Goal: Task Accomplishment & Management: Complete application form

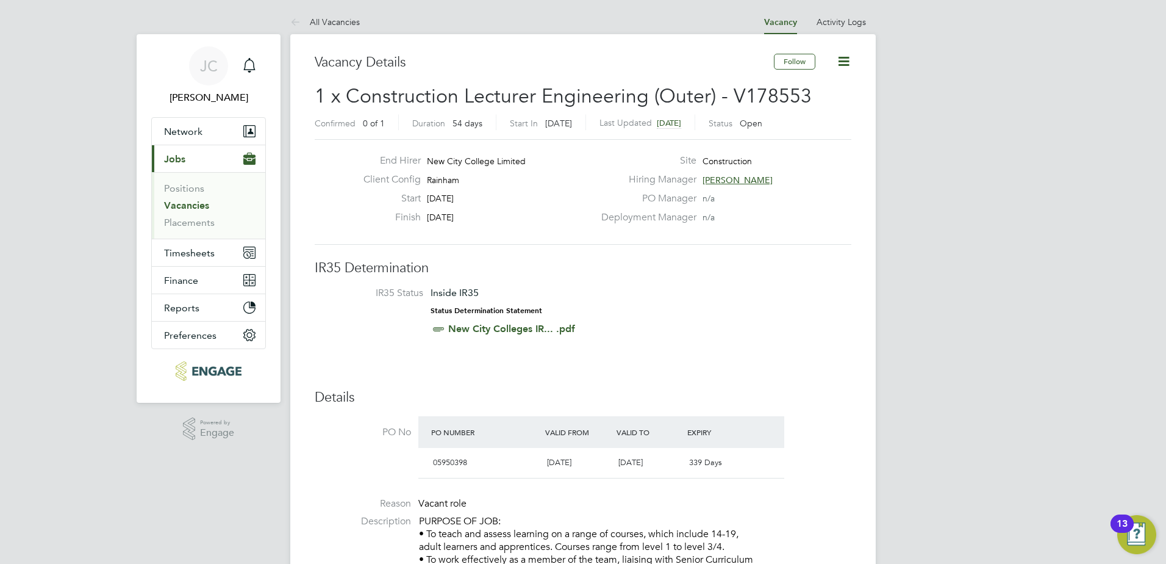
scroll to position [36, 85]
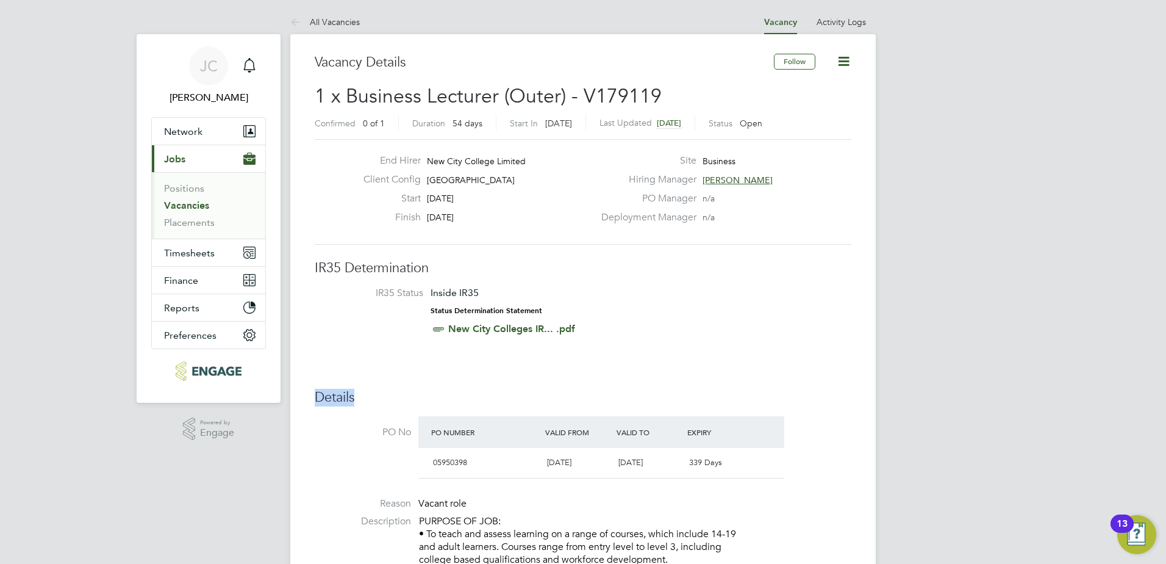
drag, startPoint x: 313, startPoint y: 392, endPoint x: 353, endPoint y: 393, distance: 40.3
drag, startPoint x: 353, startPoint y: 393, endPoint x: 383, endPoint y: 393, distance: 29.9
click at [383, 393] on h3 "Details" at bounding box center [583, 398] width 537 height 18
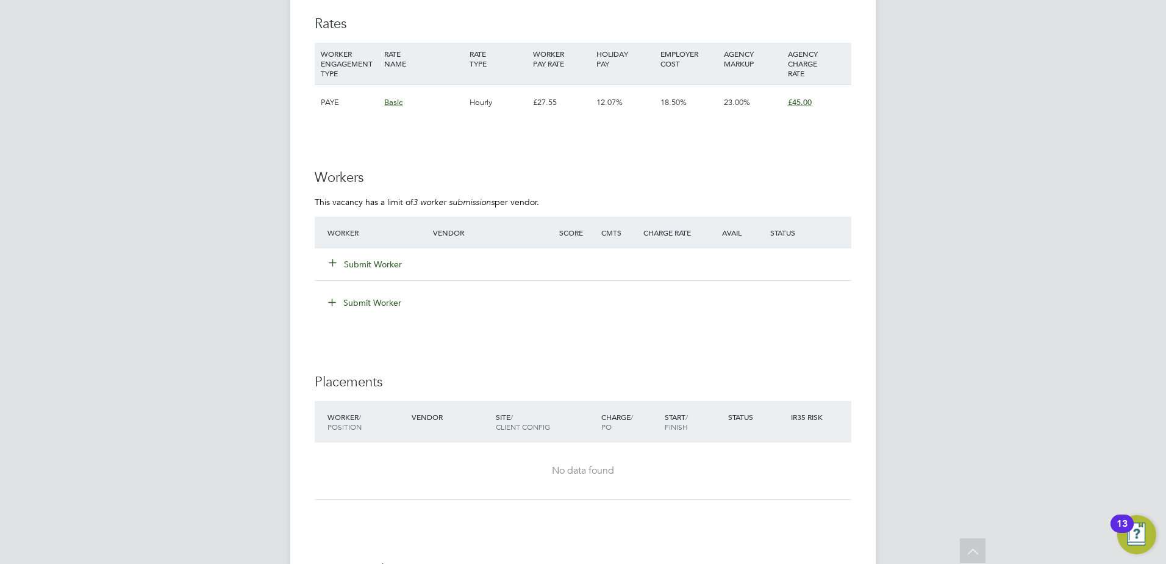
scroll to position [1769, 0]
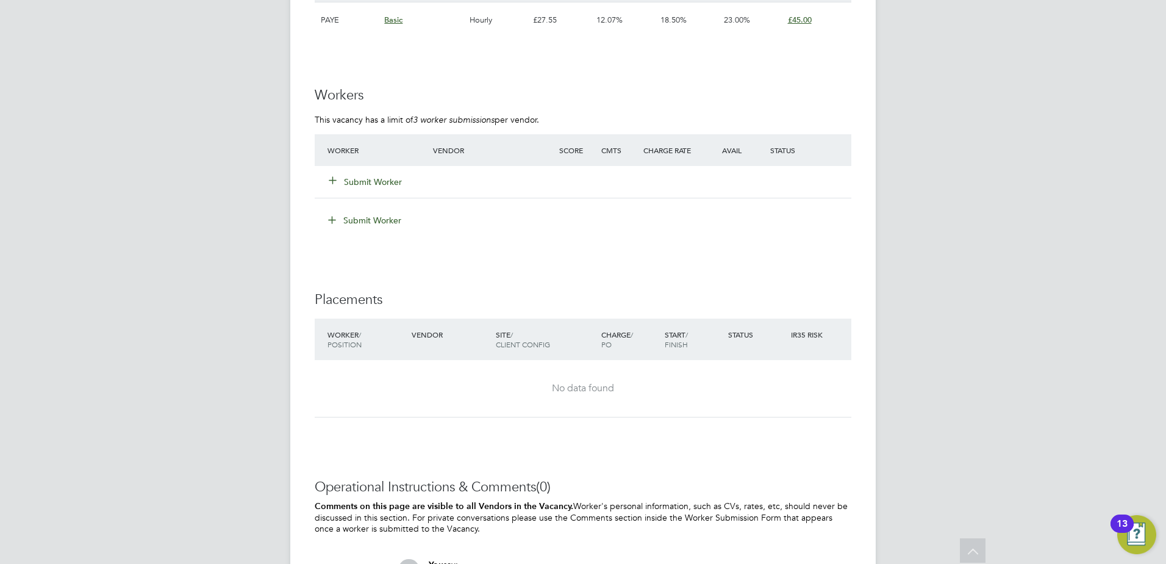
click at [370, 184] on button "Submit Worker" at bounding box center [365, 182] width 73 height 12
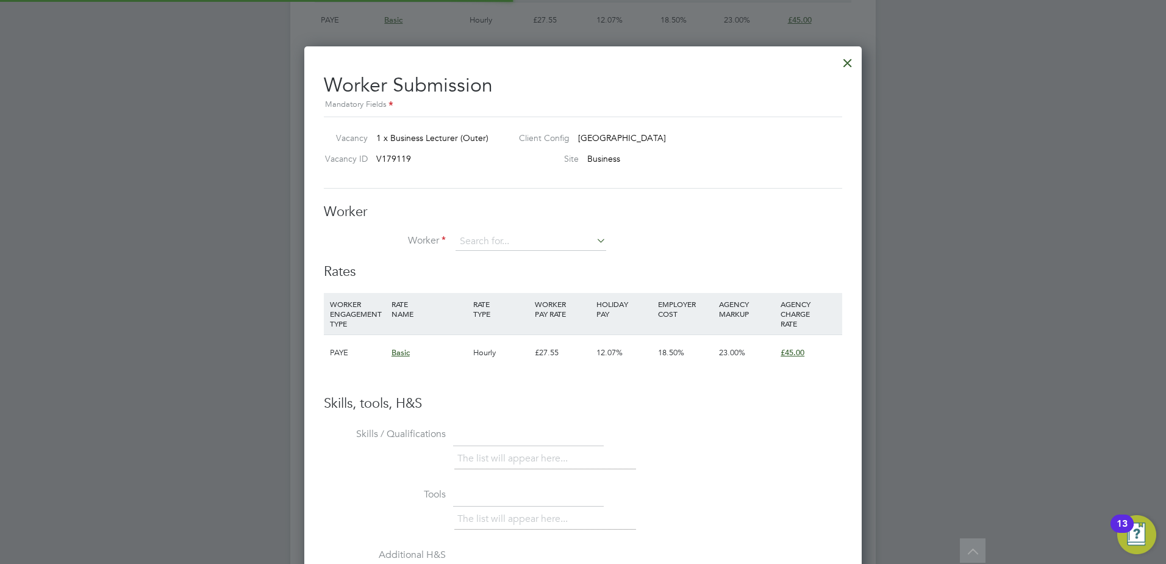
scroll to position [740, 558]
click at [514, 260] on li "Abiga il Allison" at bounding box center [531, 259] width 152 height 16
type input "[PERSON_NAME]"
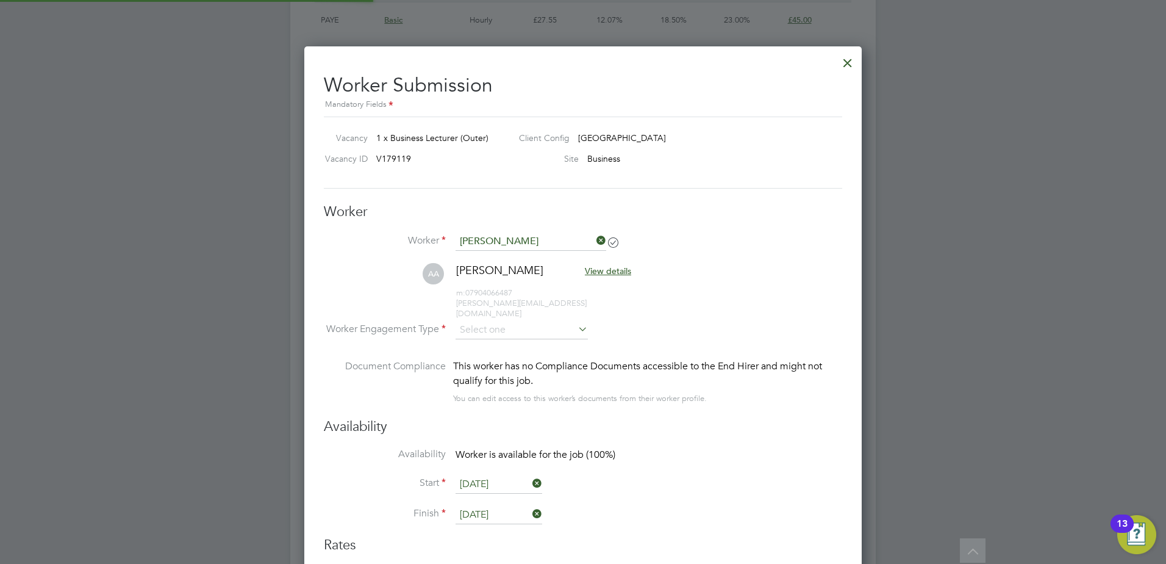
scroll to position [1014, 558]
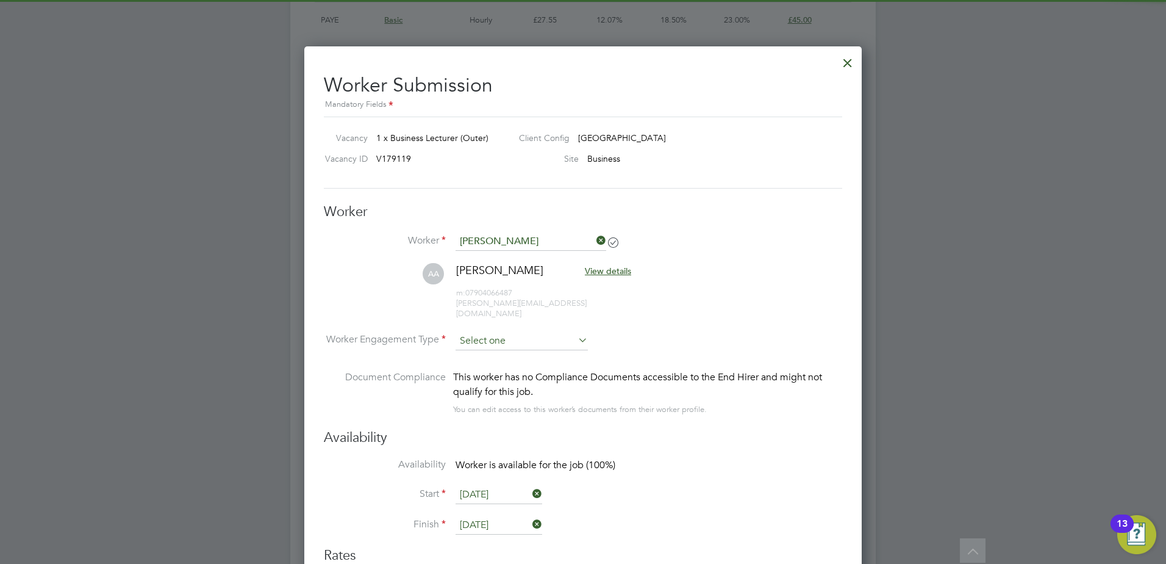
click at [534, 332] on input at bounding box center [522, 341] width 132 height 18
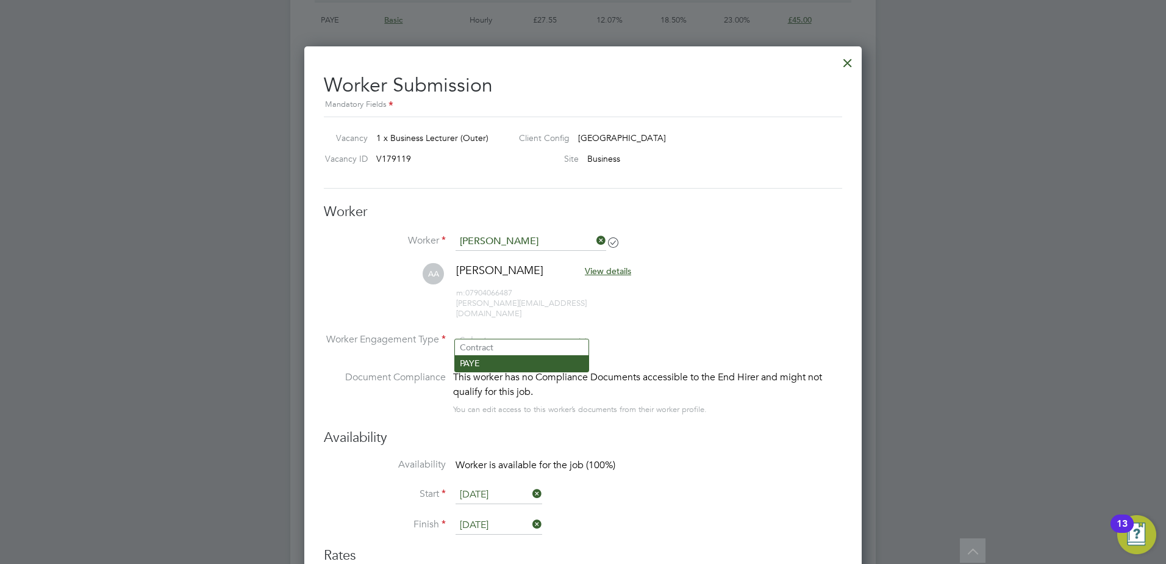
click at [518, 362] on li "PAYE" at bounding box center [522, 363] width 134 height 16
type input "PAYE"
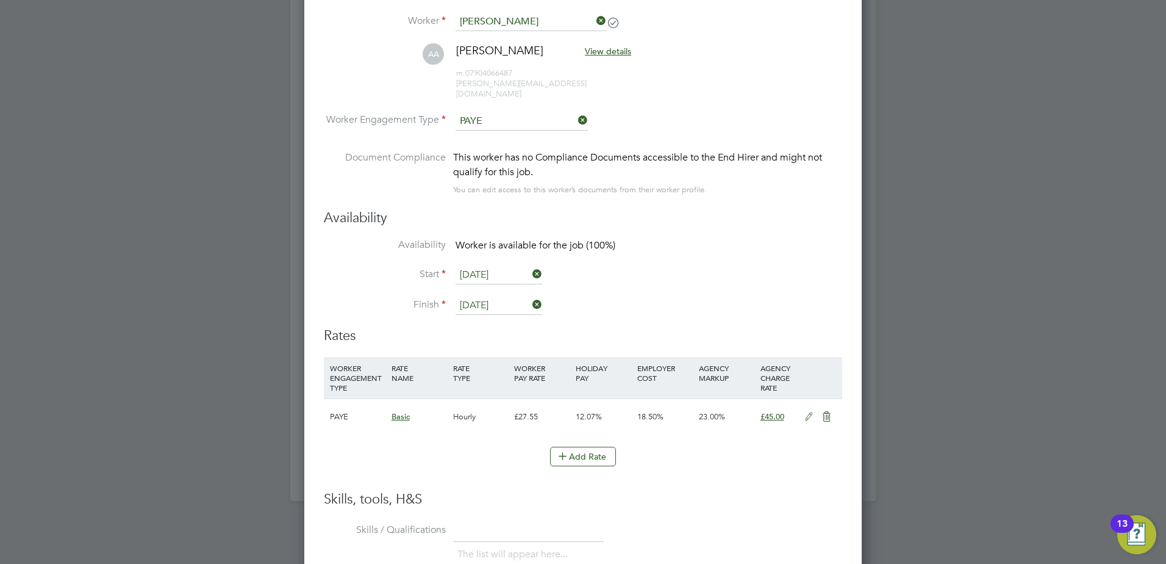
scroll to position [2013, 0]
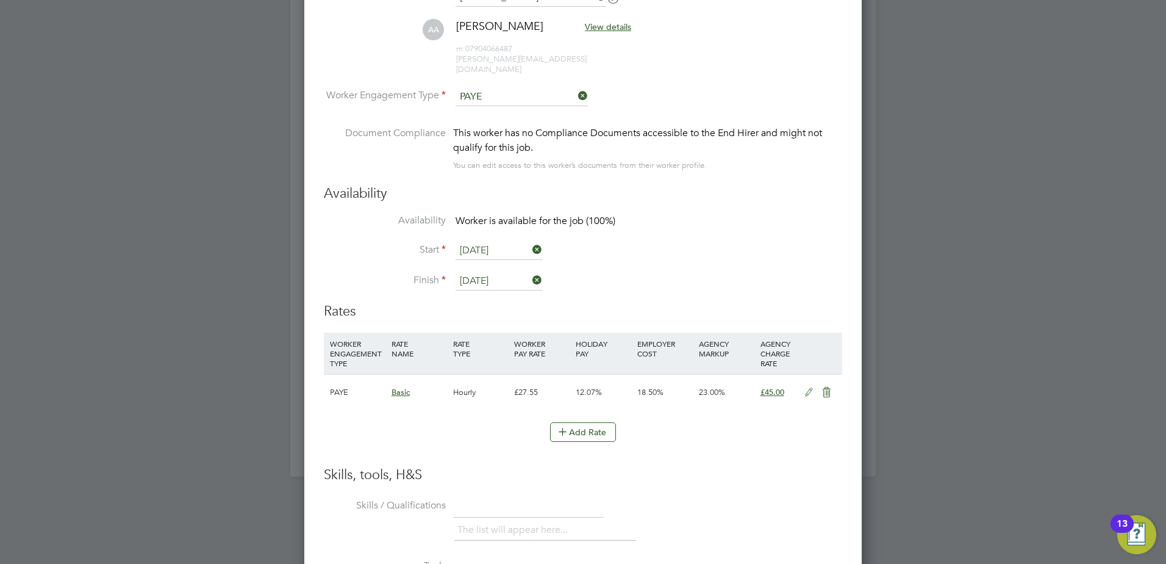
click at [530, 241] on icon at bounding box center [530, 249] width 0 height 17
click at [518, 242] on input at bounding box center [499, 251] width 87 height 18
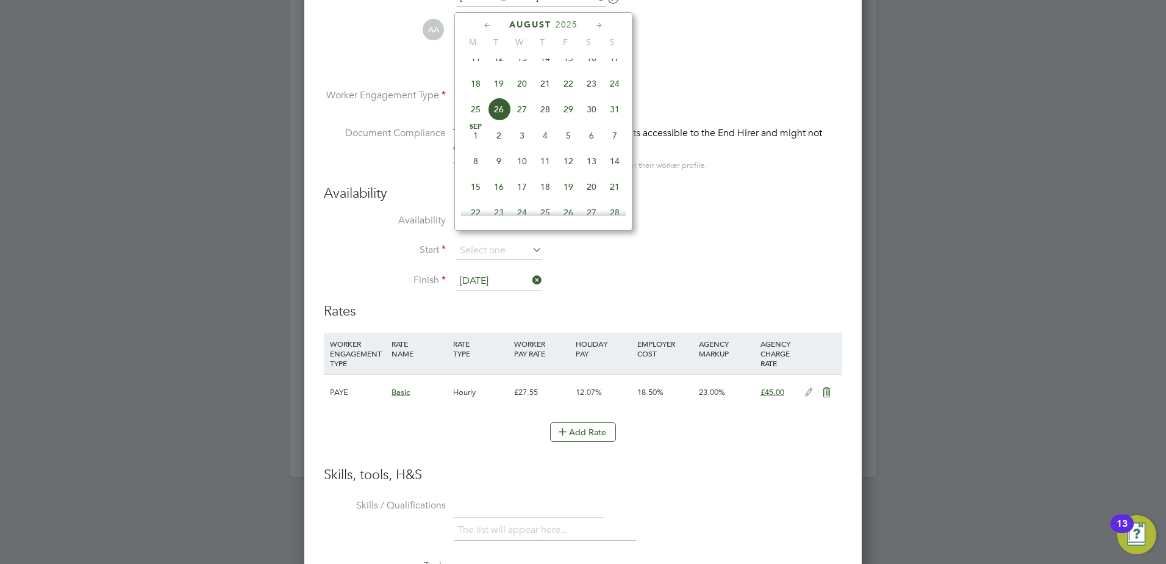
click at [598, 25] on icon at bounding box center [599, 25] width 12 height 13
click at [546, 198] on span "2" at bounding box center [545, 185] width 23 height 23
type input "02 Oct 2025"
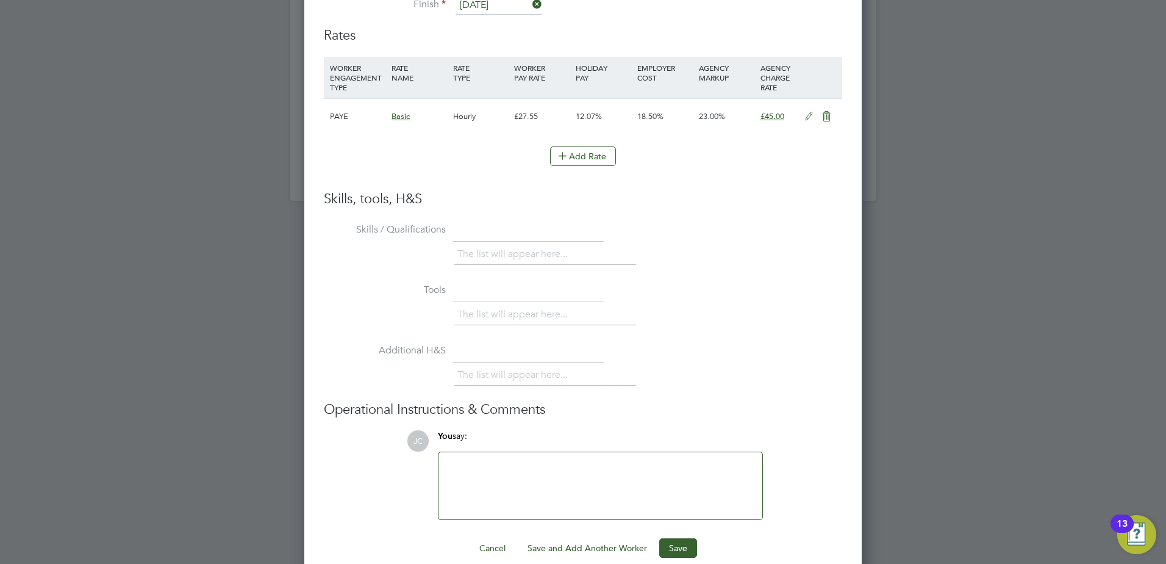
scroll to position [2296, 0]
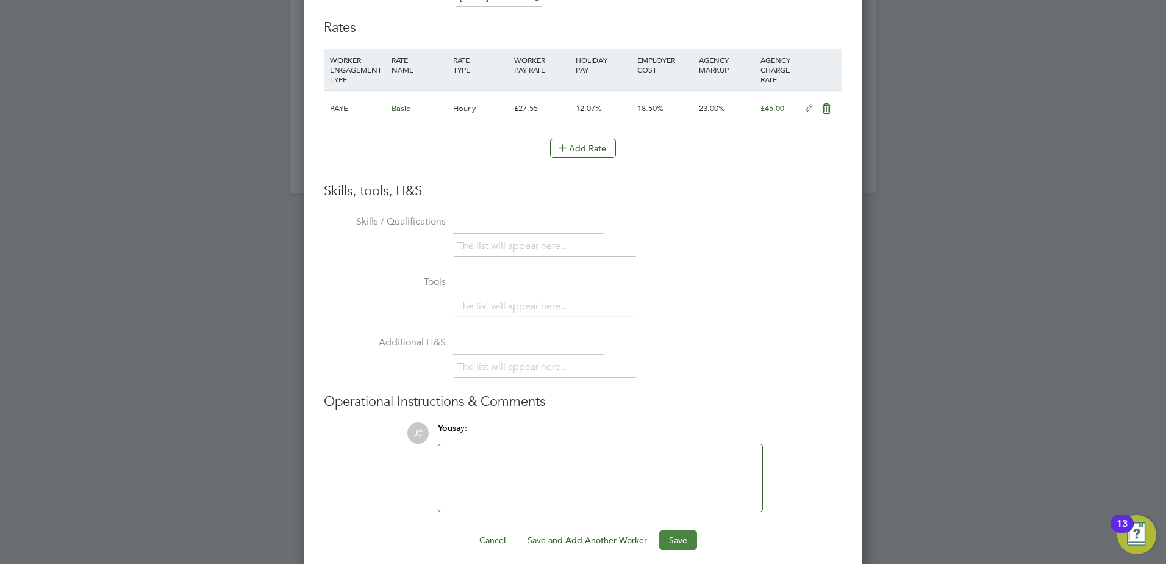
click at [688, 530] on button "Save" at bounding box center [678, 540] width 38 height 20
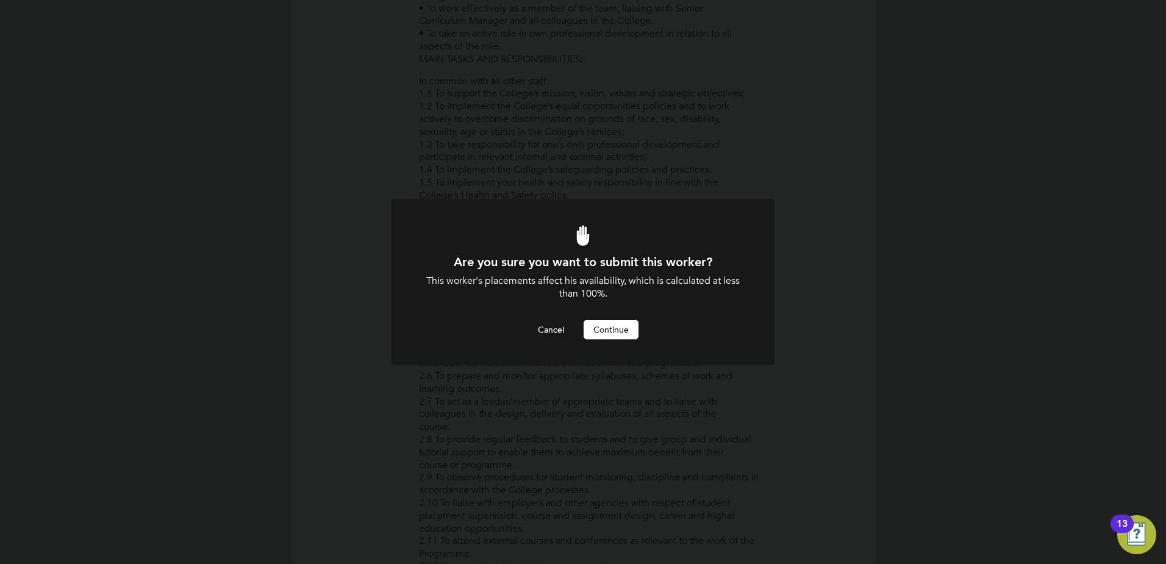
click at [609, 329] on button "Continue" at bounding box center [611, 330] width 55 height 20
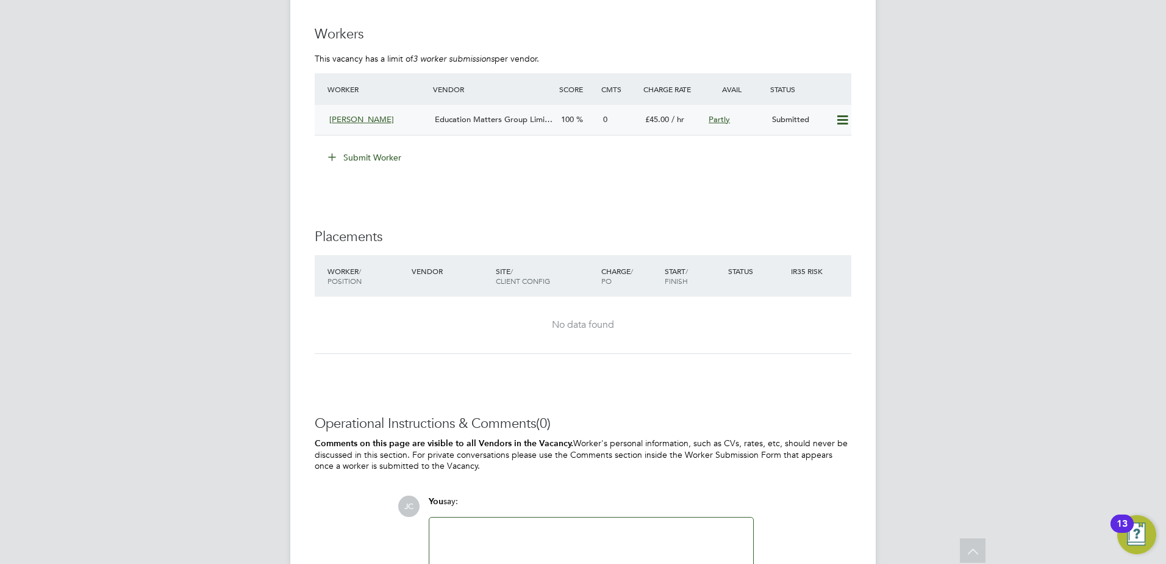
click at [458, 116] on span "Education Matters Group Limi…" at bounding box center [494, 119] width 118 height 10
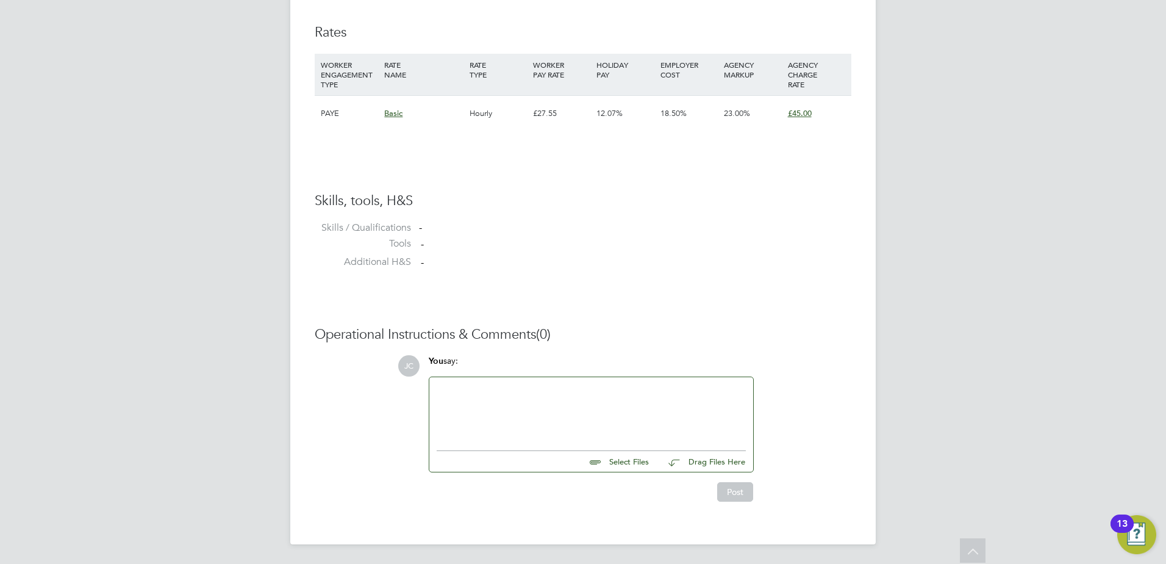
click at [493, 407] on div at bounding box center [591, 410] width 309 height 52
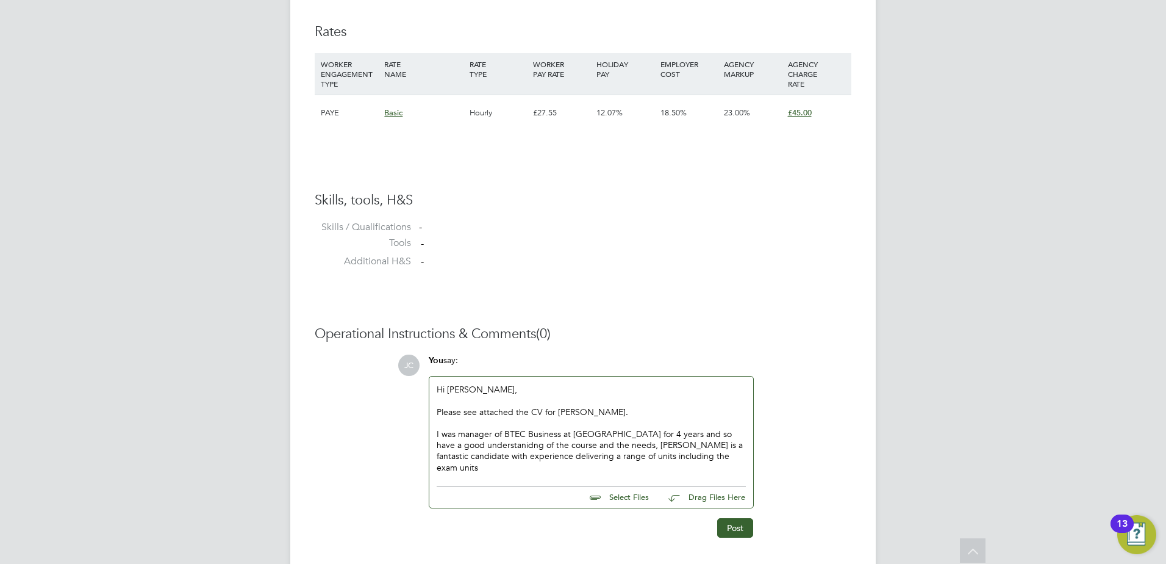
click at [493, 442] on div "I was manager of BTEC Business at Harlow College for 4 years and so have a good…" at bounding box center [591, 450] width 309 height 45
click at [704, 457] on div "I was manager of BTEC Business at Harlow College for 4 years and so have a good…" at bounding box center [591, 450] width 309 height 45
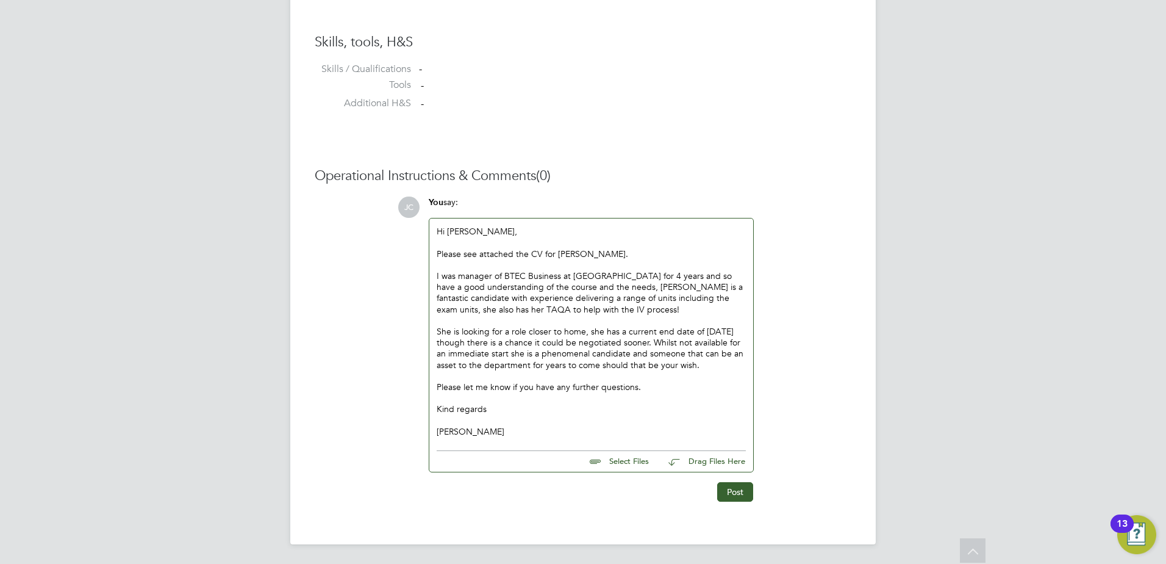
scroll to position [995, 0]
click at [601, 455] on input "file" at bounding box center [654, 459] width 183 height 17
type input "C:\fakepath\Abigail CV - Business.docx"
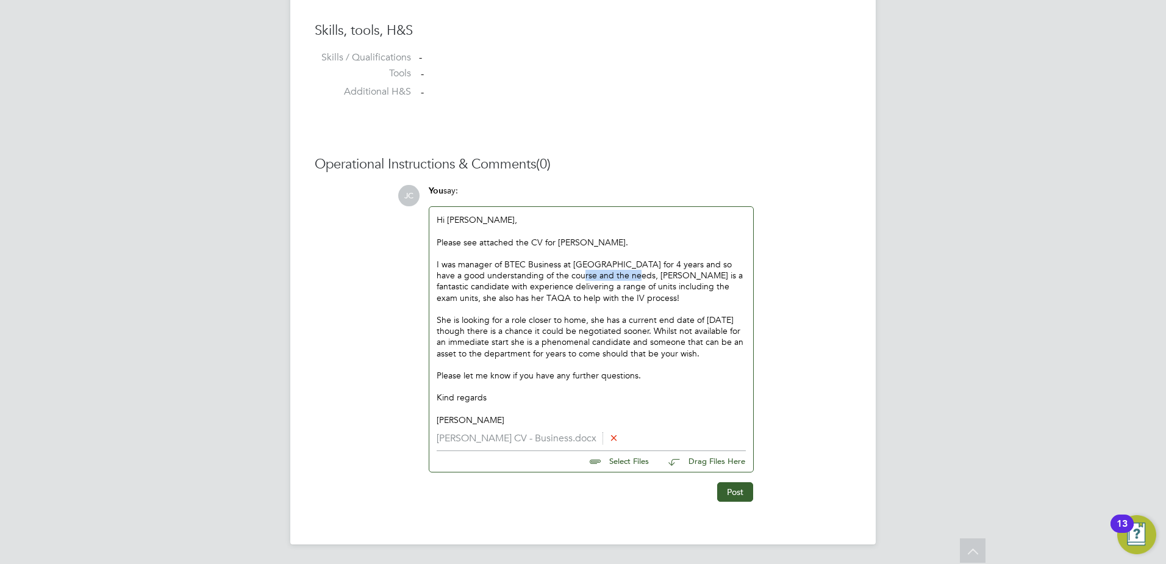
drag, startPoint x: 623, startPoint y: 275, endPoint x: 568, endPoint y: 275, distance: 54.9
click at [568, 275] on div "I was manager of BTEC Business at Harlow College for 4 years and so have a good…" at bounding box center [591, 281] width 309 height 45
click at [731, 490] on button "Post" at bounding box center [735, 492] width 36 height 20
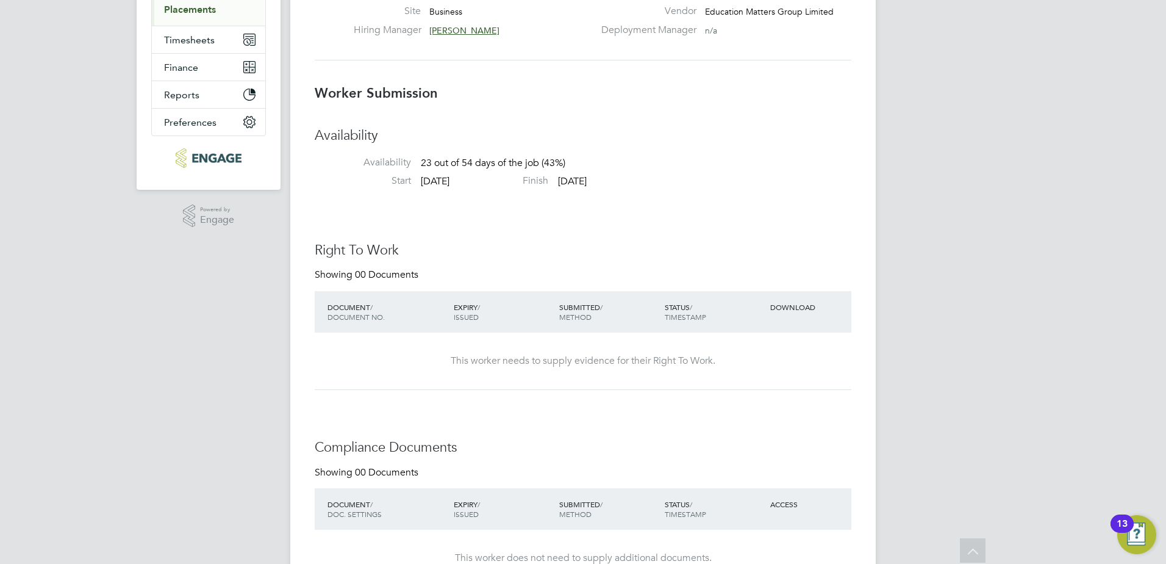
scroll to position [0, 0]
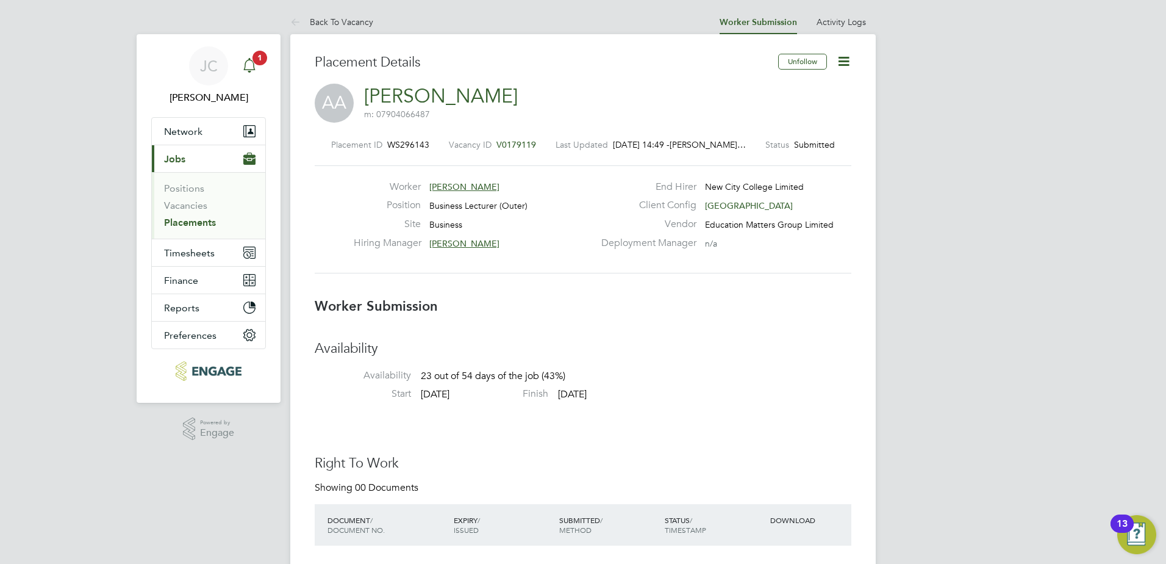
click at [248, 62] on icon "Main navigation" at bounding box center [249, 65] width 15 height 15
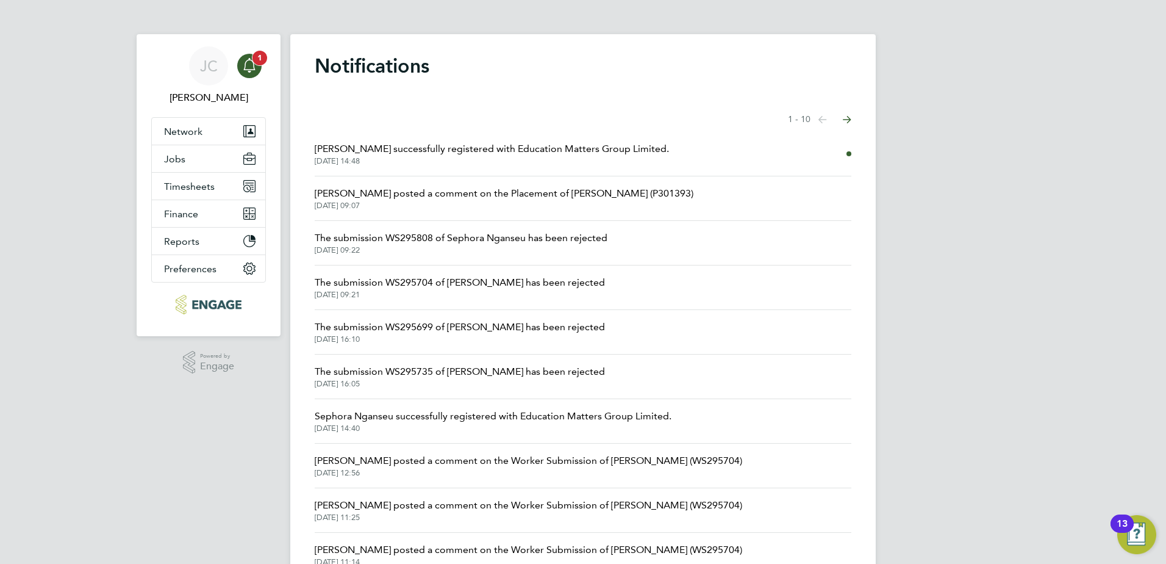
click at [248, 62] on icon "Main navigation" at bounding box center [249, 65] width 15 height 15
click at [204, 130] on button "Network" at bounding box center [208, 131] width 113 height 27
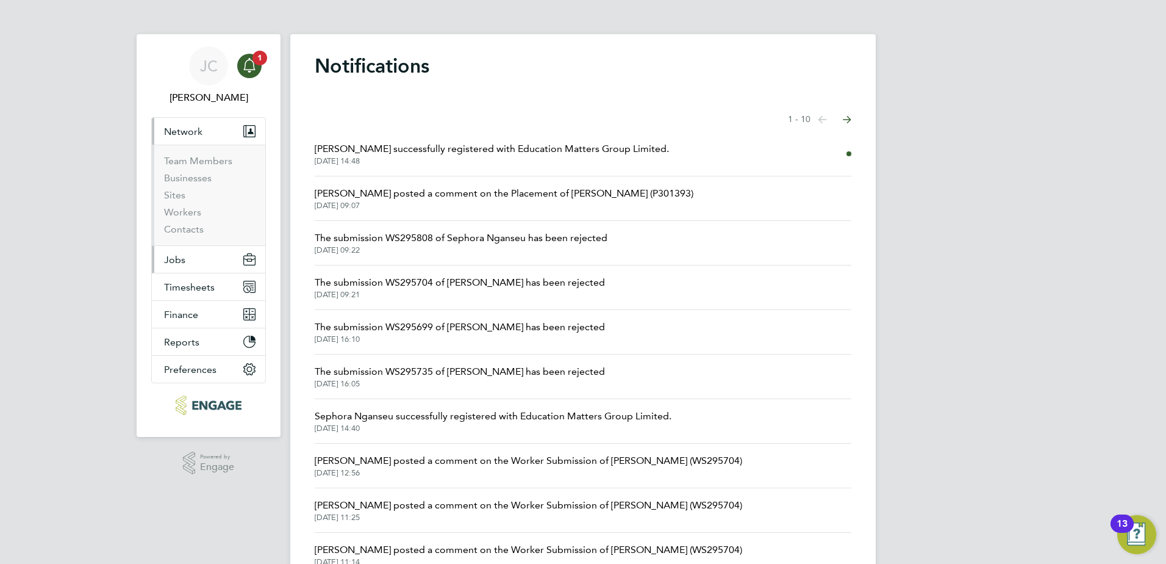
click at [194, 265] on button "Jobs" at bounding box center [208, 259] width 113 height 27
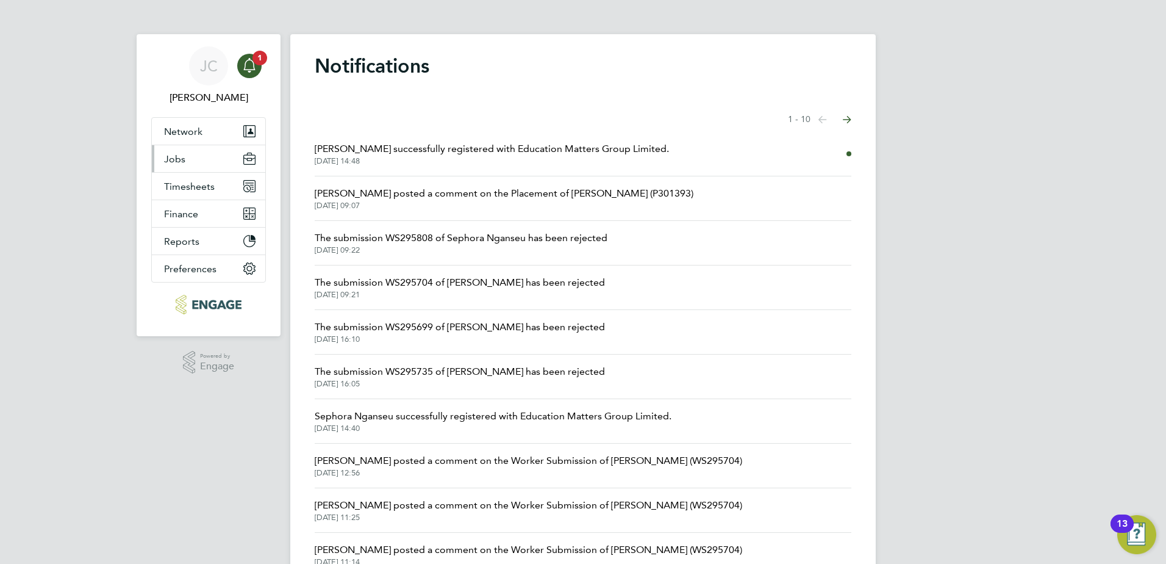
click at [176, 163] on span "Jobs" at bounding box center [174, 159] width 21 height 12
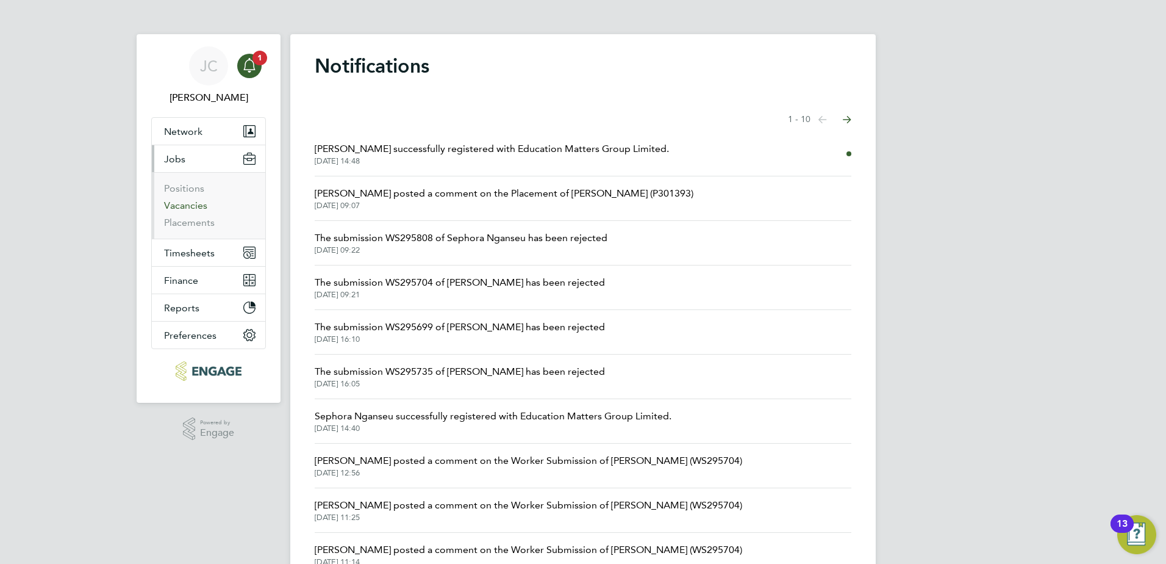
click at [195, 206] on link "Vacancies" at bounding box center [185, 205] width 43 height 12
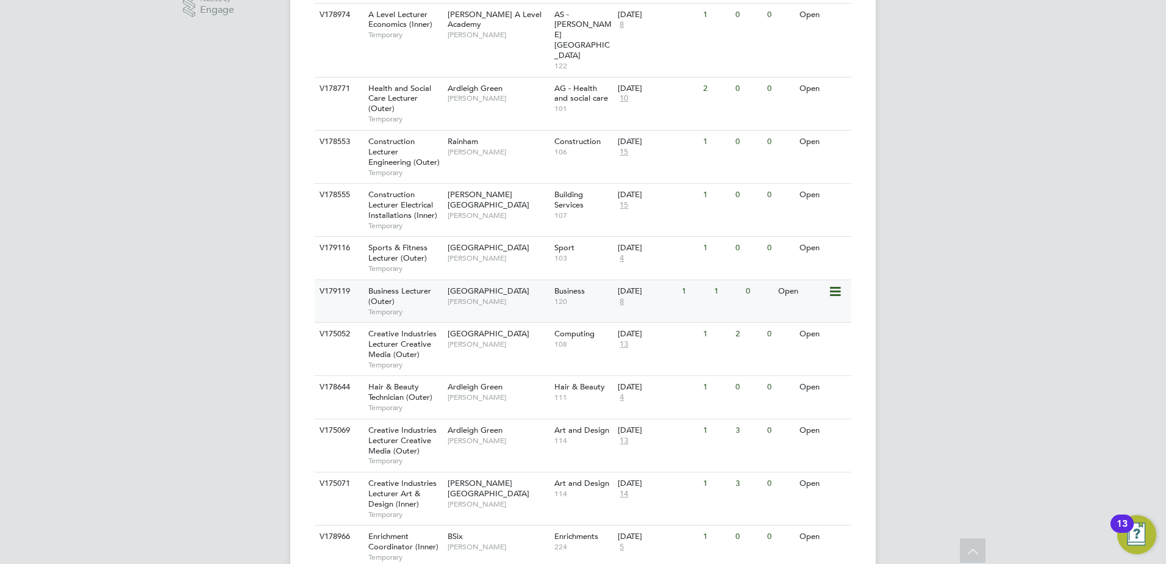
scroll to position [408, 0]
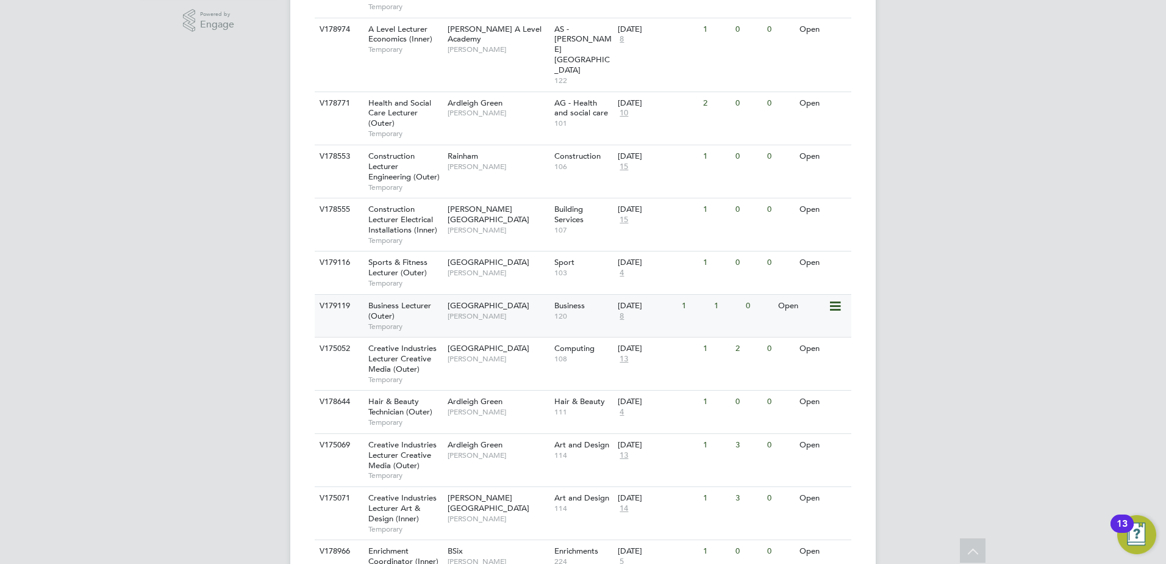
click at [408, 300] on span "Business Lecturer (Outer)" at bounding box center [399, 310] width 63 height 21
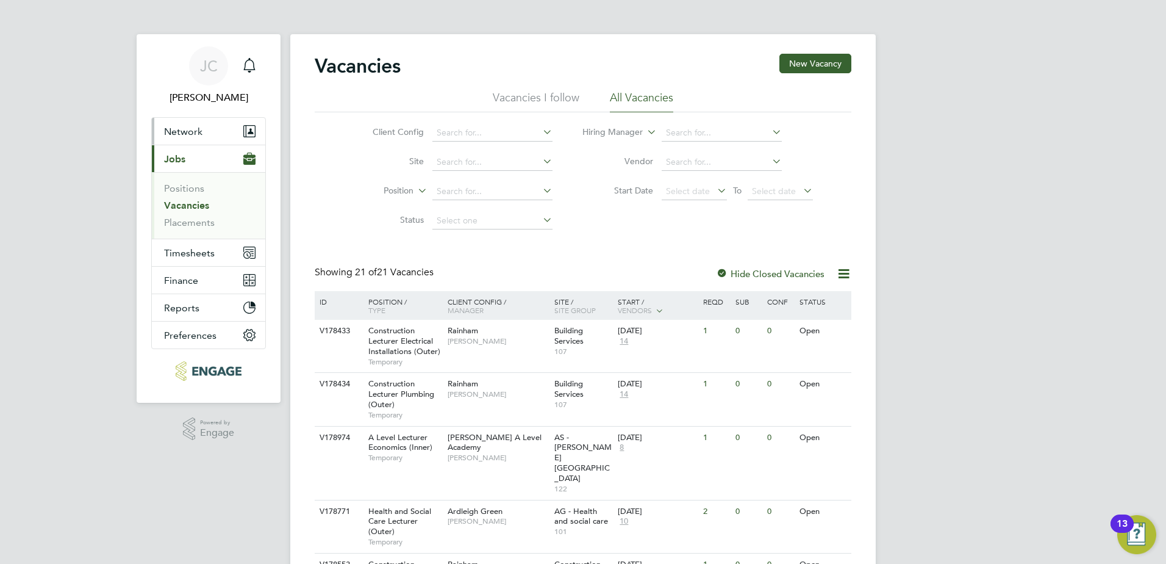
click at [186, 129] on span "Network" at bounding box center [183, 132] width 38 height 12
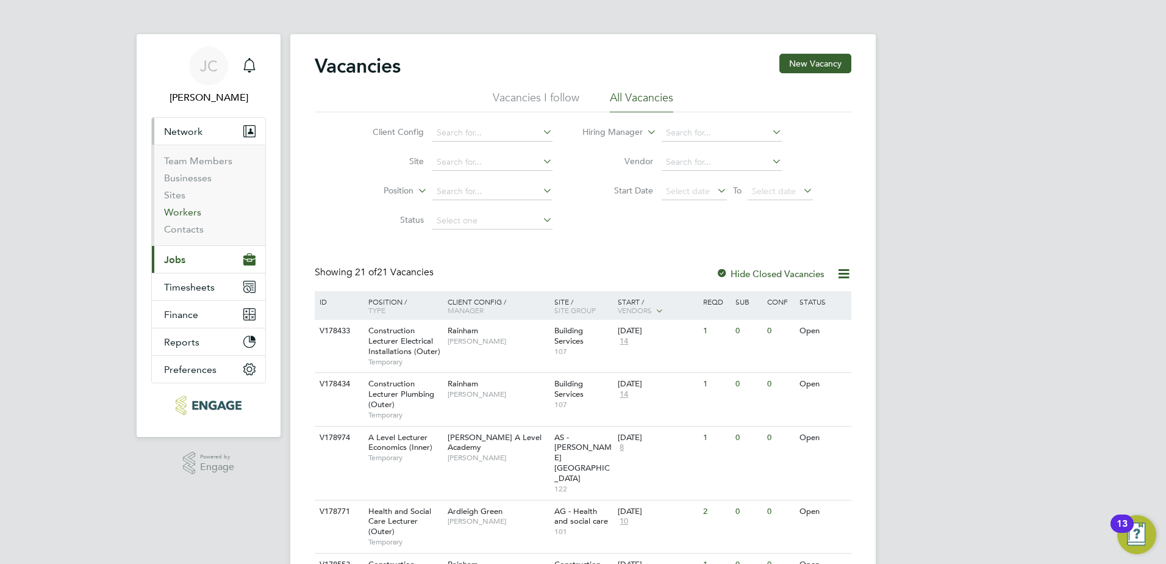
click at [196, 215] on link "Workers" at bounding box center [182, 212] width 37 height 12
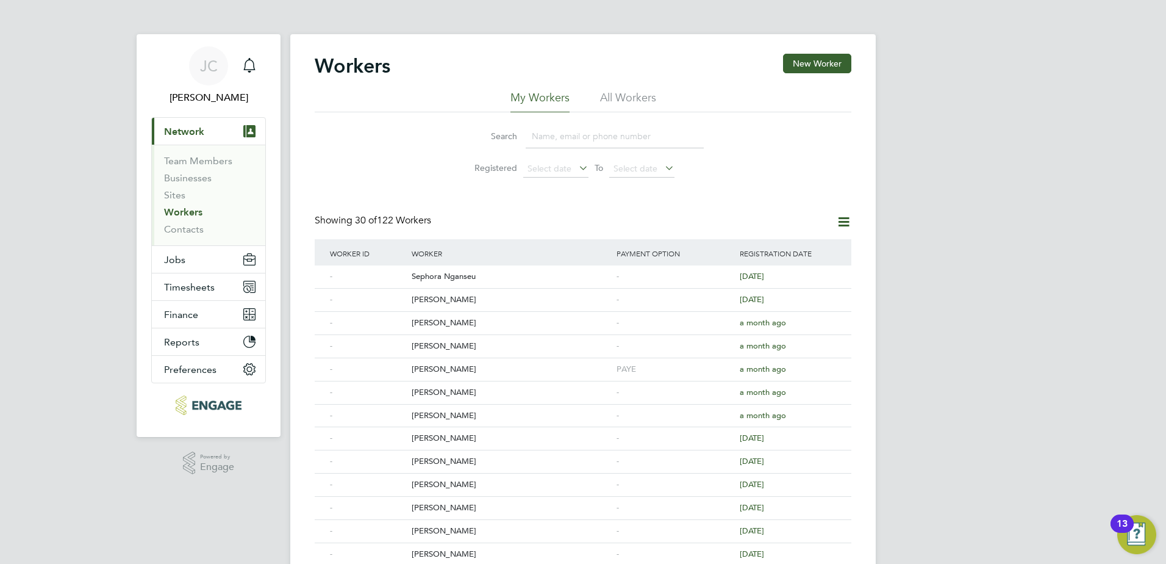
click at [558, 134] on input at bounding box center [615, 136] width 178 height 24
drag, startPoint x: 844, startPoint y: 57, endPoint x: 830, endPoint y: 64, distance: 15.3
click at [844, 57] on button "New Worker" at bounding box center [817, 64] width 68 height 20
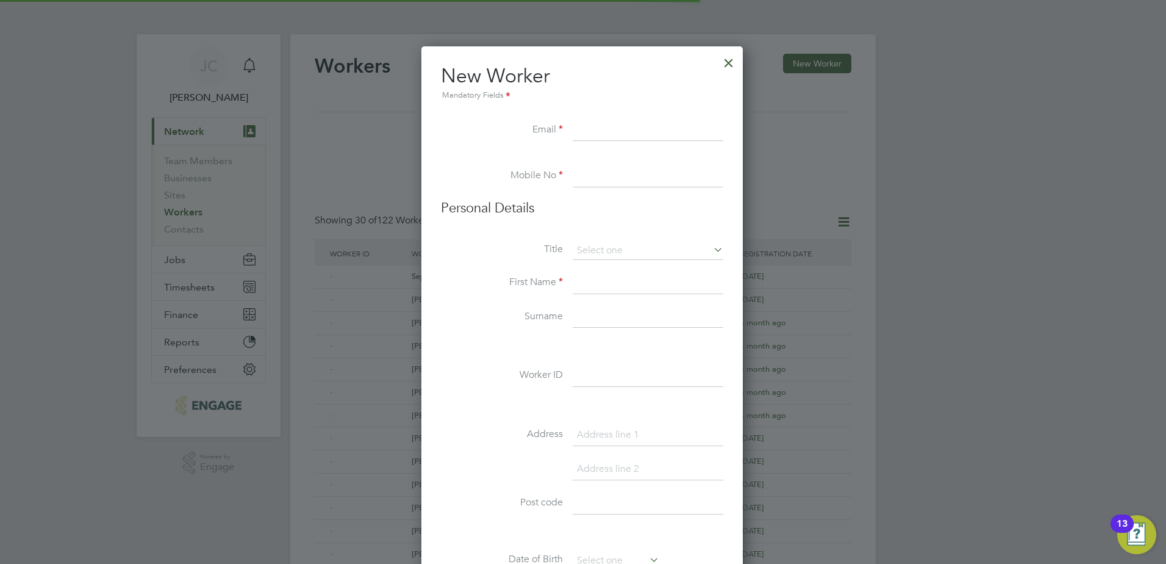
scroll to position [1038, 323]
paste input "[EMAIL_ADDRESS][DOMAIN_NAME]"
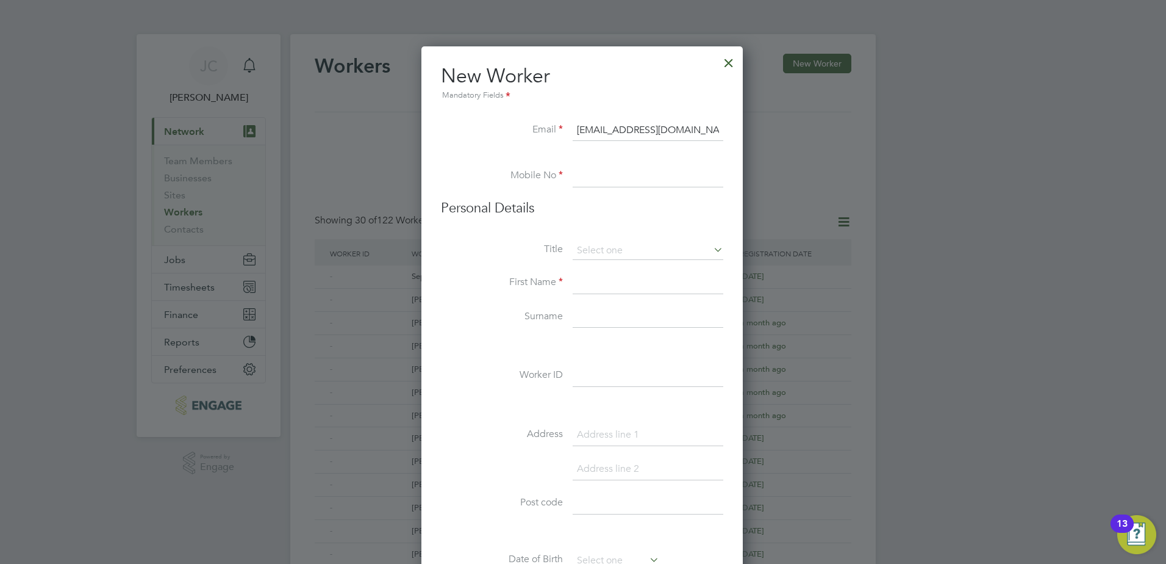
type input "[EMAIL_ADDRESS][DOMAIN_NAME]"
drag, startPoint x: 585, startPoint y: 174, endPoint x: 595, endPoint y: 173, distance: 10.4
click at [585, 174] on input at bounding box center [648, 176] width 151 height 22
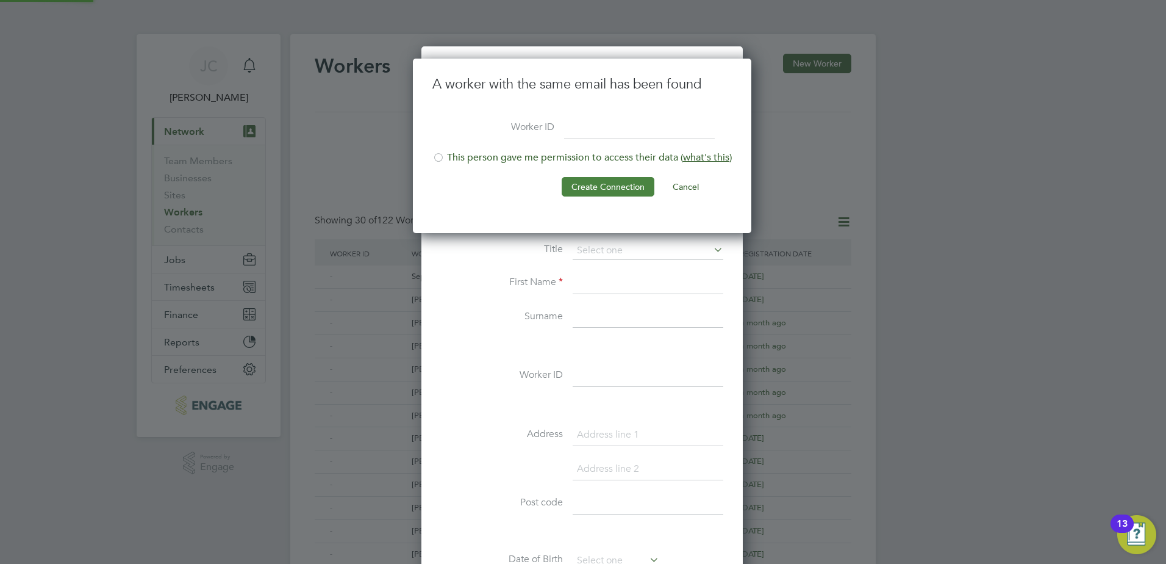
scroll to position [175, 340]
click at [680, 188] on button "Cancel" at bounding box center [686, 187] width 46 height 20
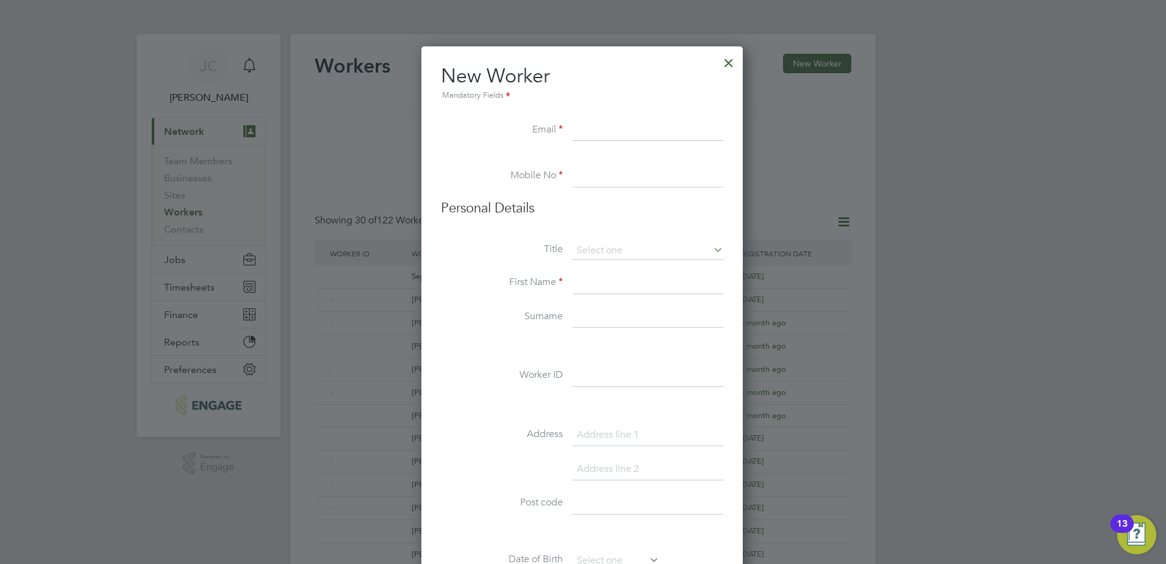
click at [735, 64] on div at bounding box center [729, 60] width 22 height 22
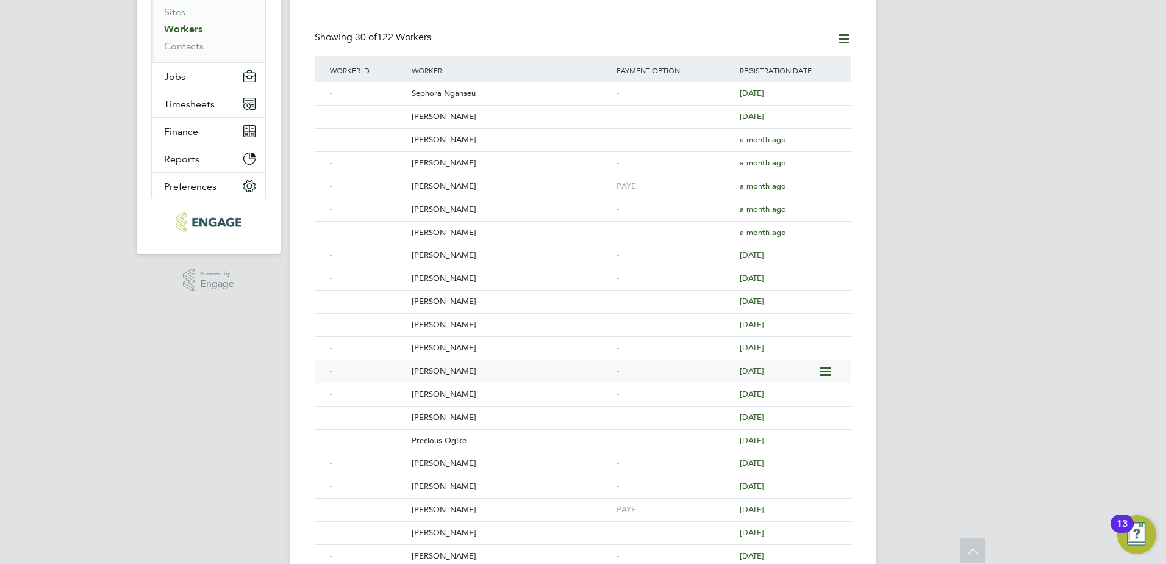
scroll to position [0, 0]
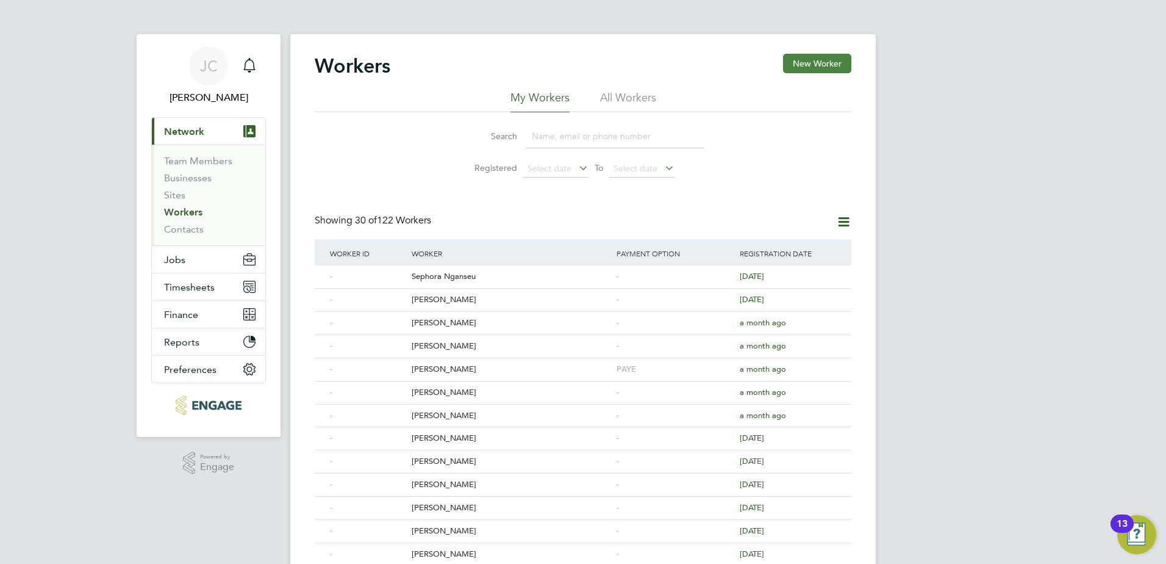
click at [814, 71] on button "New Worker" at bounding box center [817, 64] width 68 height 20
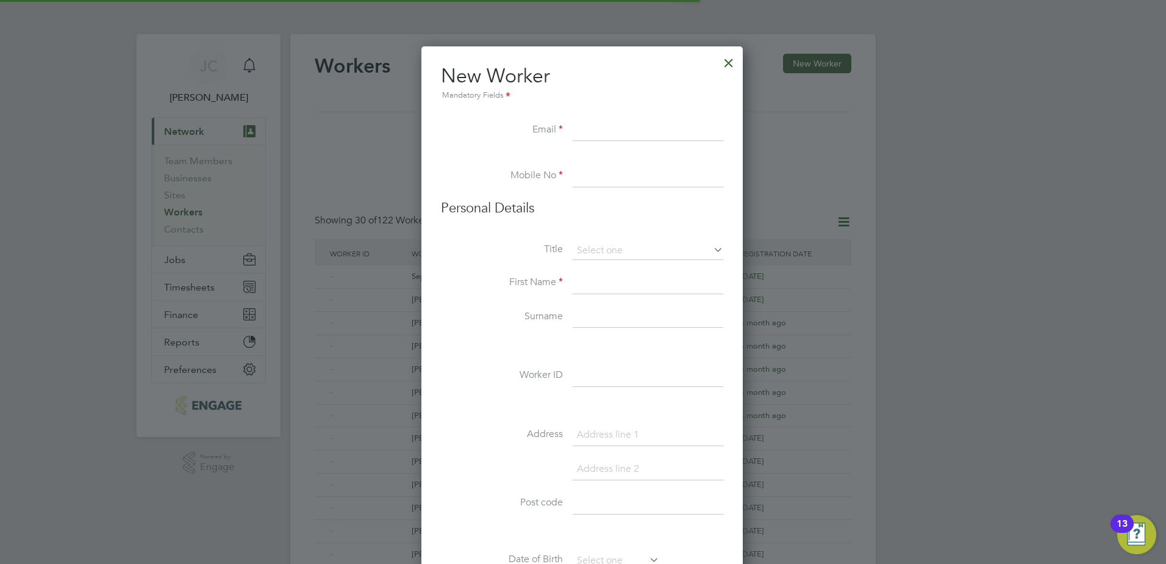
scroll to position [1038, 323]
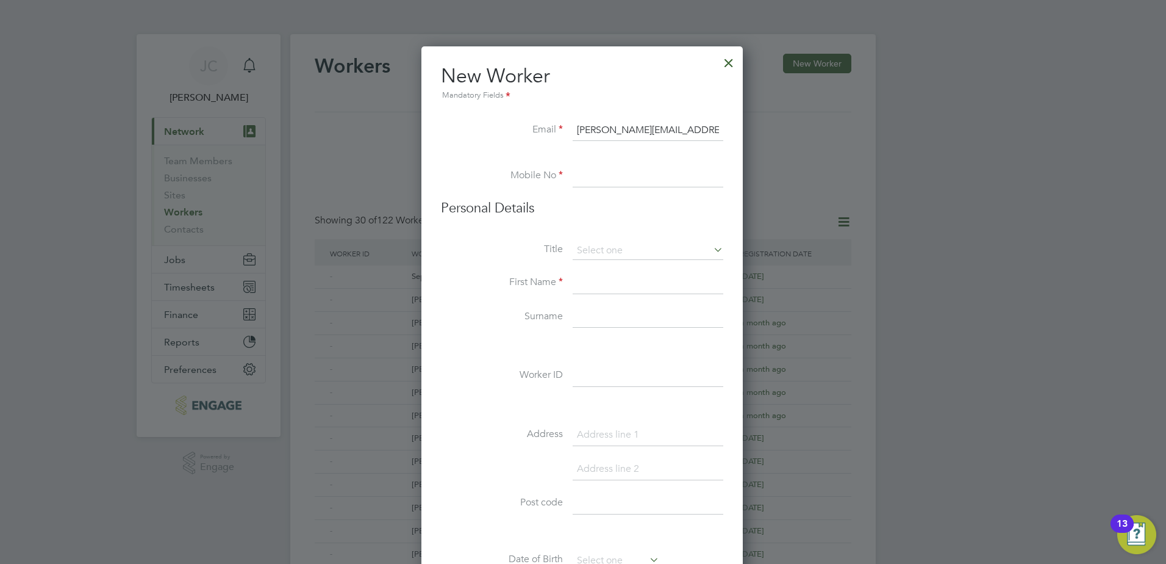
type input "a.addai@hotmail.co.uk"
paste input "7904066487"
type input "07904066487"
click at [629, 247] on input at bounding box center [648, 251] width 151 height 18
click at [612, 281] on li "Mrs" at bounding box center [648, 284] width 152 height 16
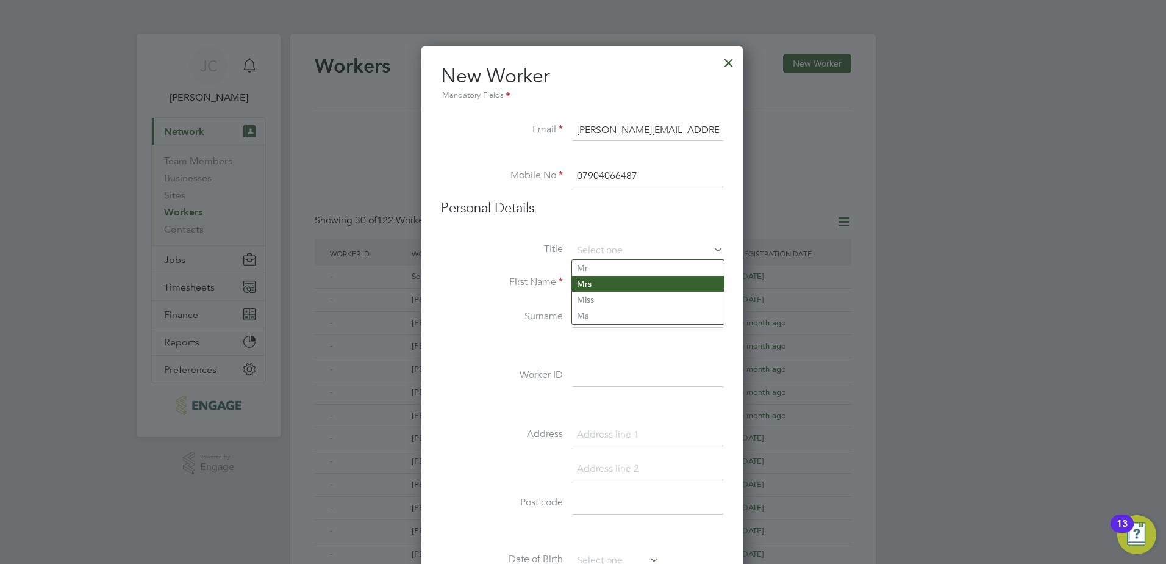
type input "Mrs"
click at [583, 284] on input at bounding box center [648, 283] width 151 height 22
type input "Abigail"
click at [583, 317] on input at bounding box center [648, 317] width 151 height 22
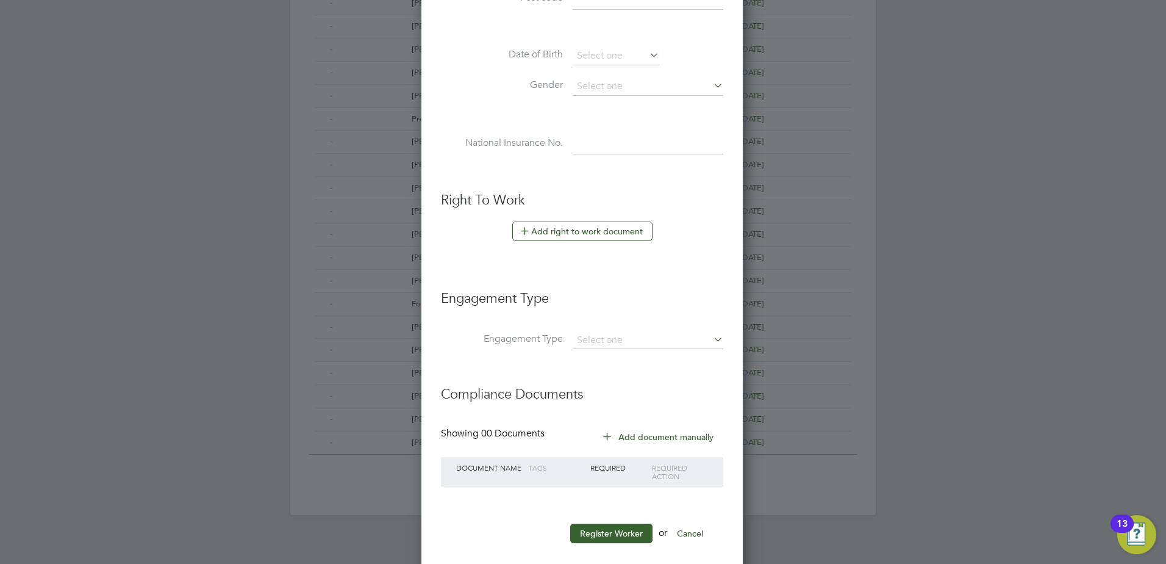
scroll to position [520, 0]
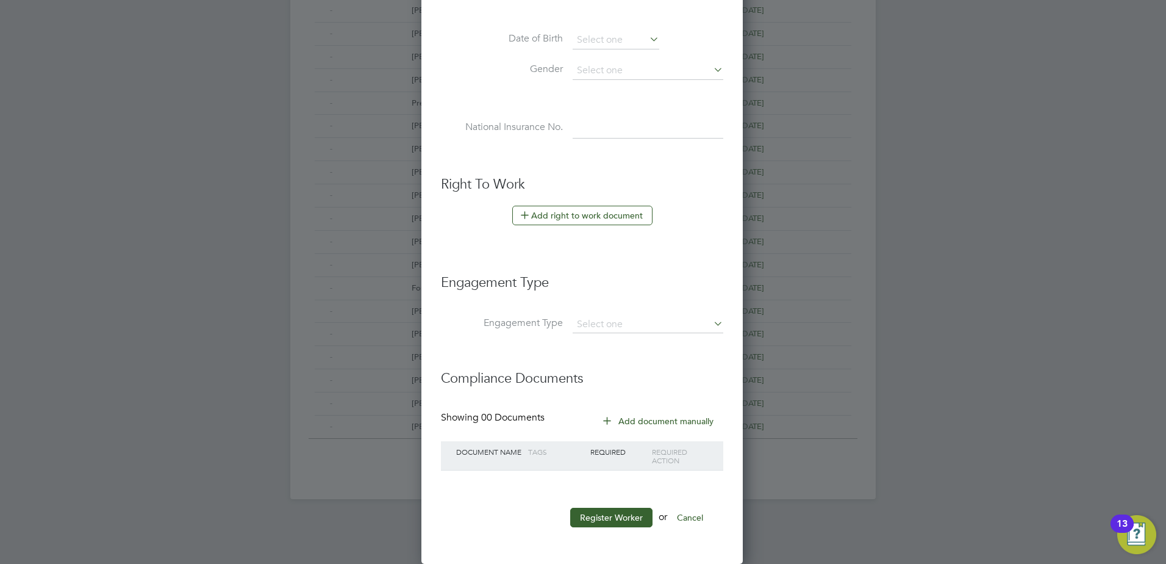
type input "Allison"
click at [604, 512] on button "Register Worker" at bounding box center [611, 517] width 82 height 20
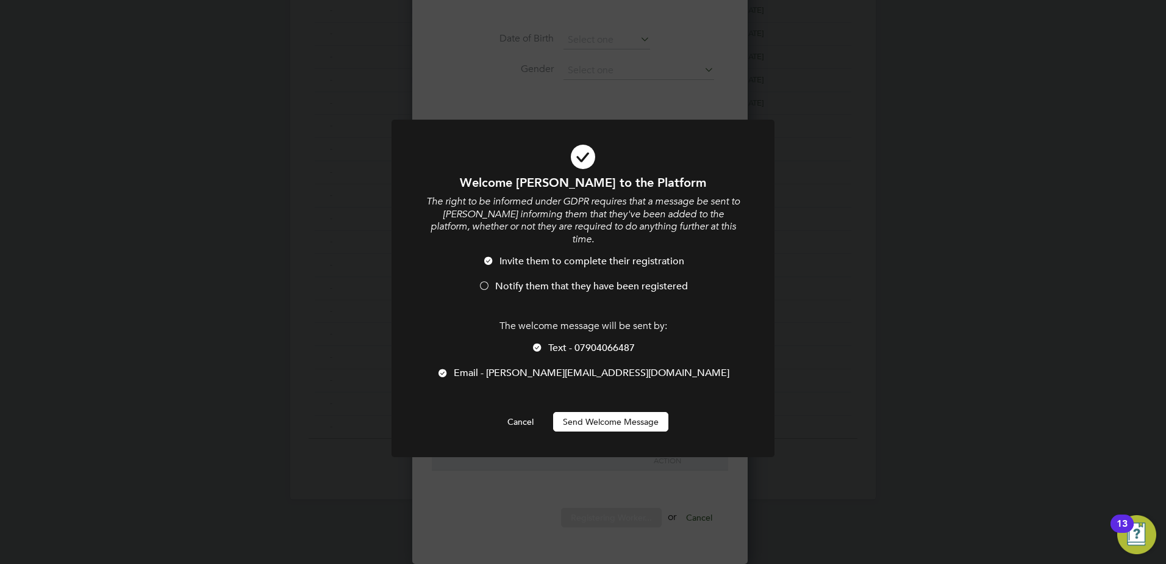
scroll to position [1038, 323]
click at [596, 412] on button "Send Welcome Message" at bounding box center [610, 422] width 115 height 20
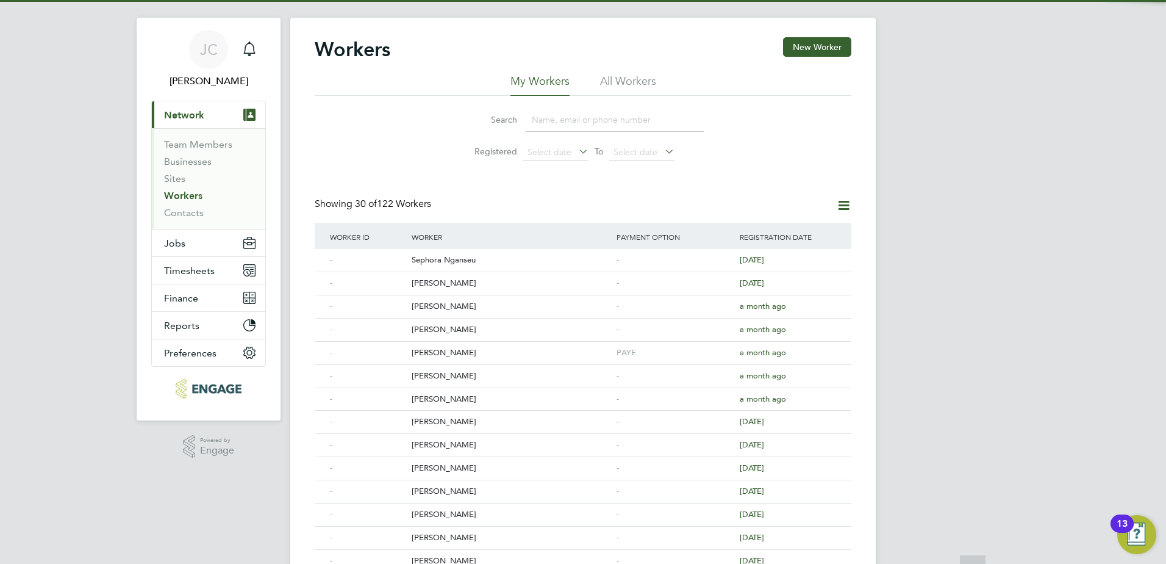
scroll to position [0, 0]
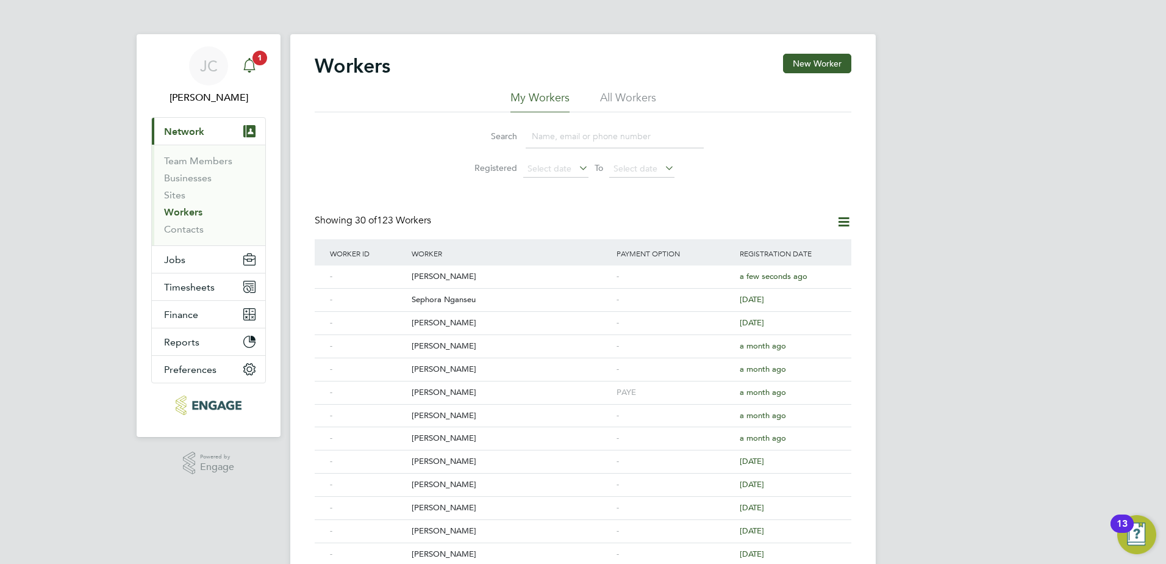
drag, startPoint x: 256, startPoint y: 57, endPoint x: 251, endPoint y: 66, distance: 10.1
click at [256, 57] on span "1" at bounding box center [260, 58] width 15 height 15
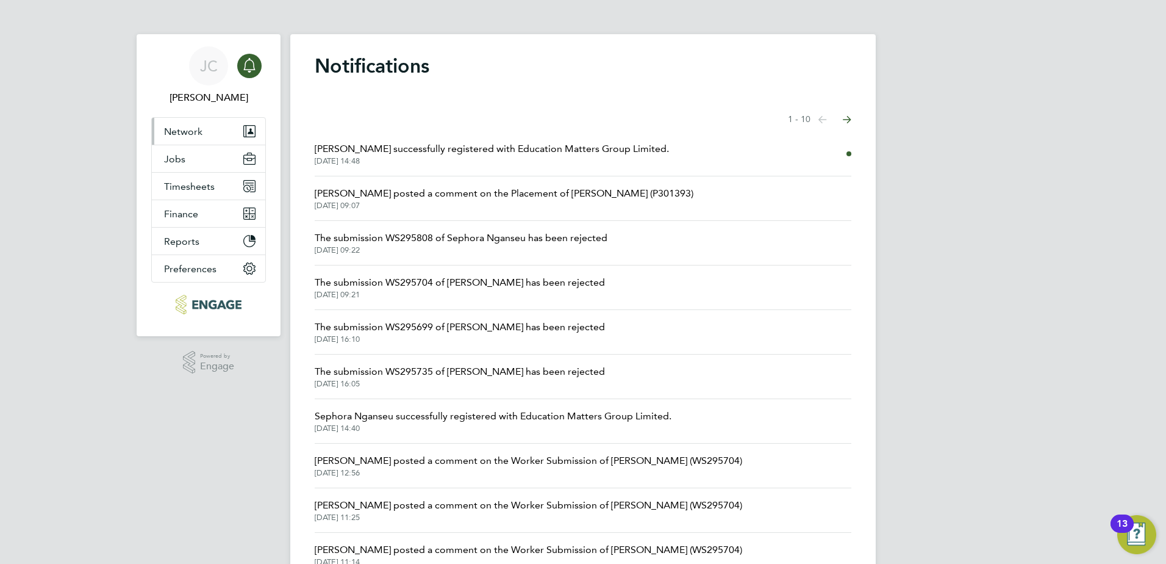
click at [216, 127] on button "Network" at bounding box center [208, 131] width 113 height 27
click at [203, 126] on button "Network" at bounding box center [208, 131] width 113 height 27
click at [181, 153] on span "Jobs" at bounding box center [174, 159] width 21 height 12
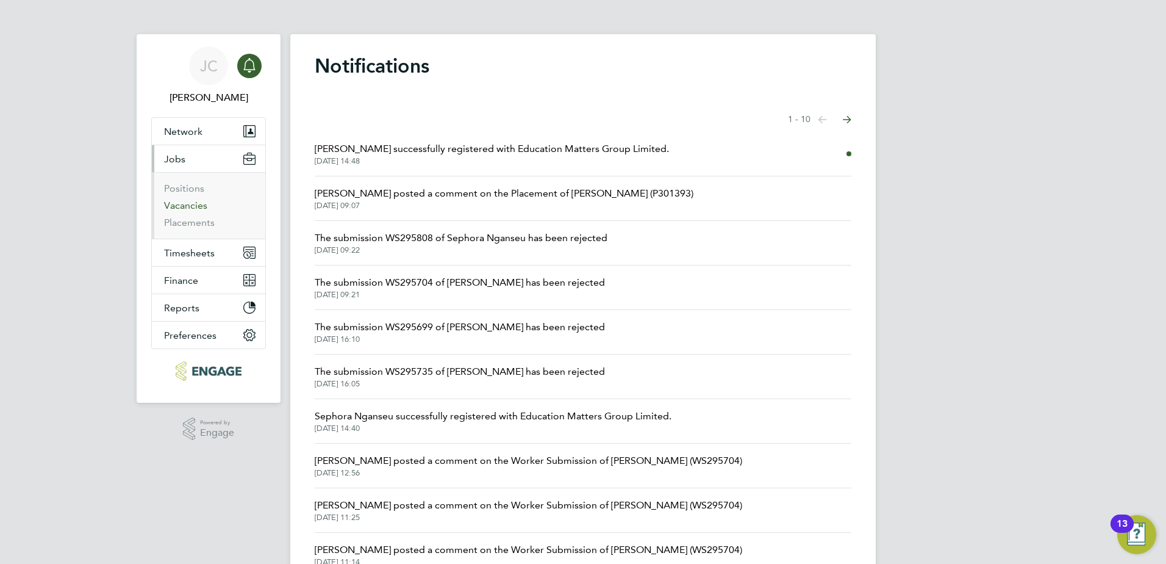
click at [193, 207] on link "Vacancies" at bounding box center [185, 205] width 43 height 12
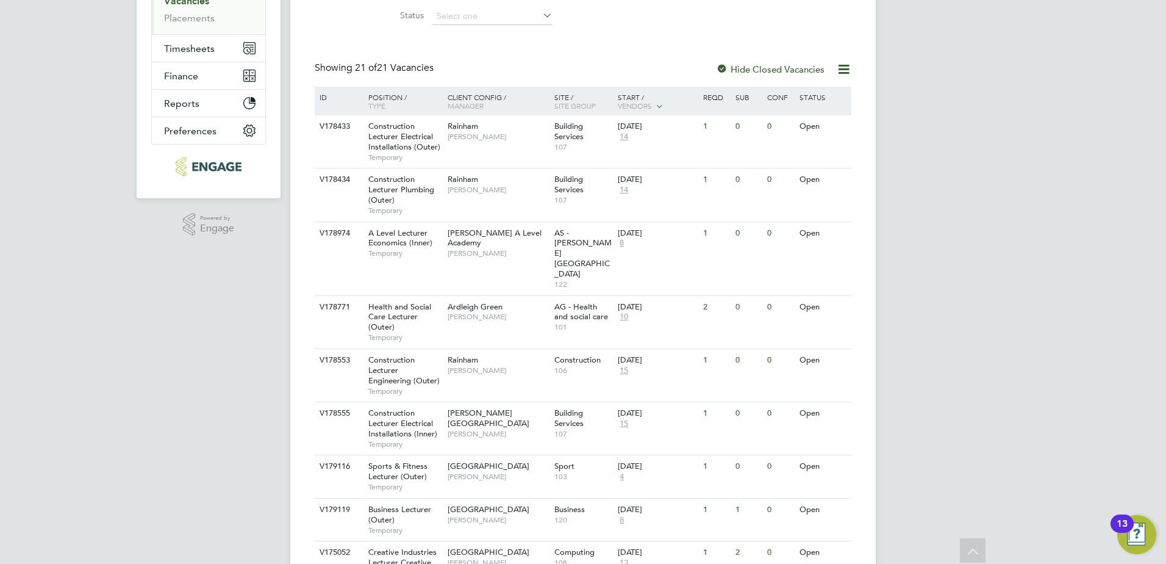
scroll to position [42, 0]
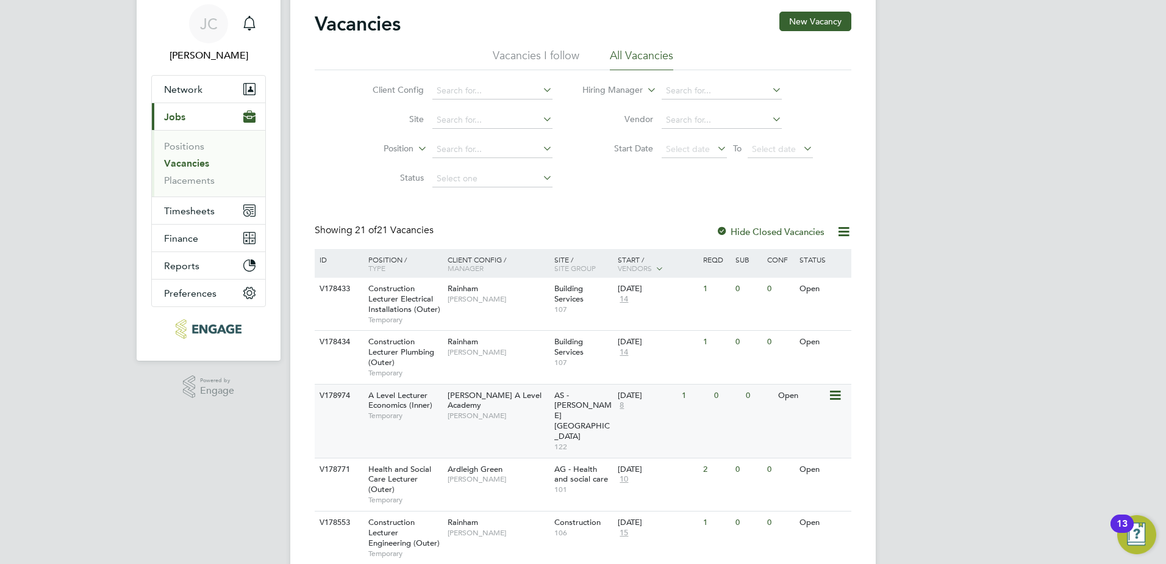
click at [399, 393] on span "A Level Lecturer Economics (Inner)" at bounding box center [400, 400] width 64 height 21
click at [206, 95] on button "Network" at bounding box center [208, 89] width 113 height 27
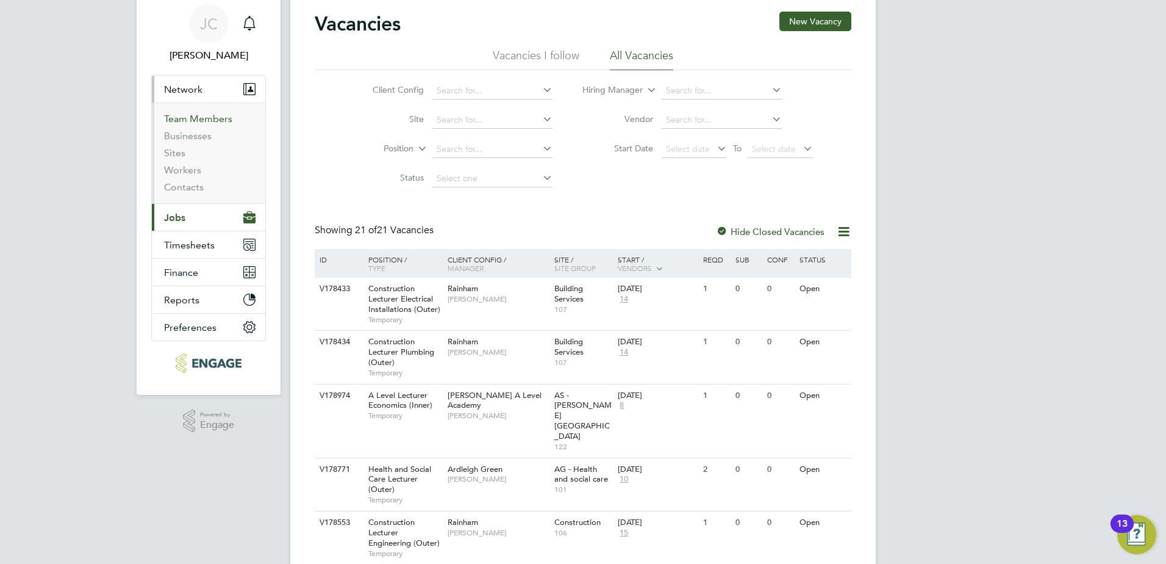
click at [203, 116] on link "Team Members" at bounding box center [198, 119] width 68 height 12
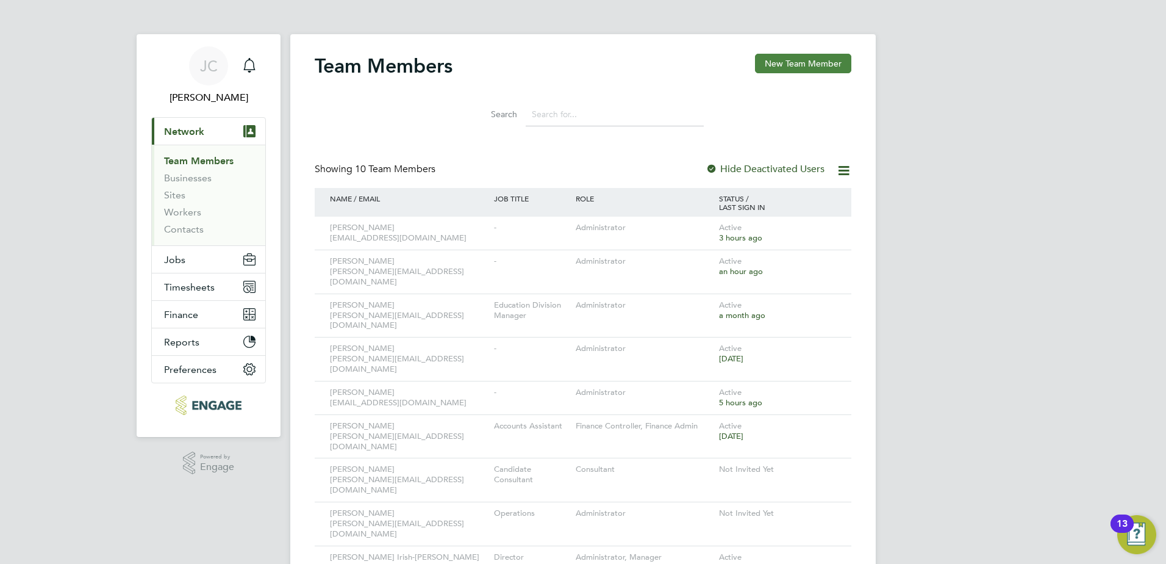
click at [817, 62] on button "New Team Member" at bounding box center [803, 64] width 96 height 20
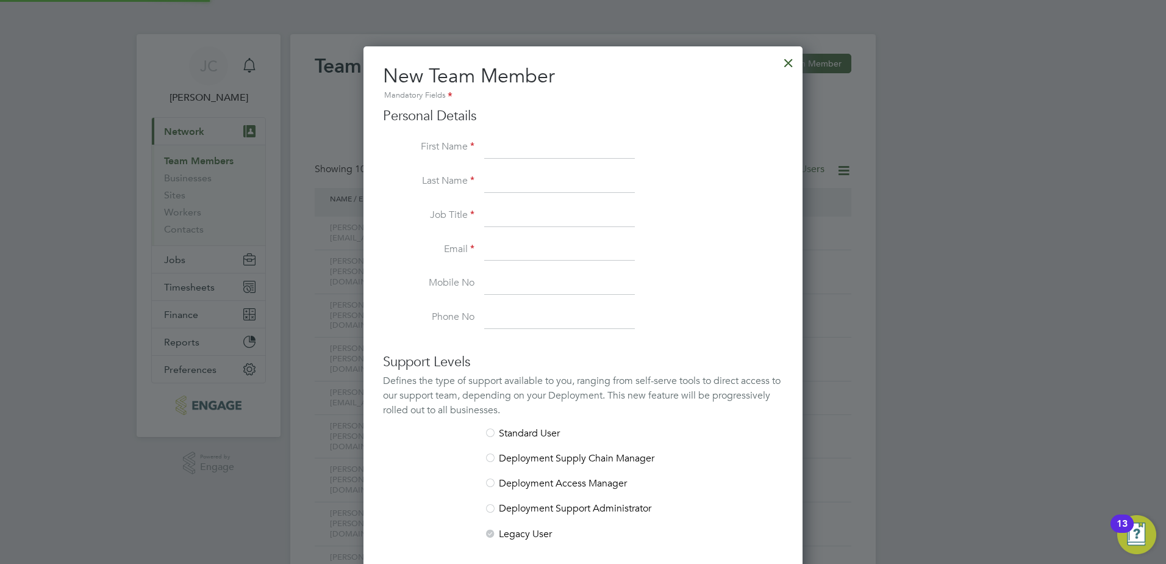
scroll to position [730, 440]
click at [784, 63] on div at bounding box center [789, 60] width 22 height 22
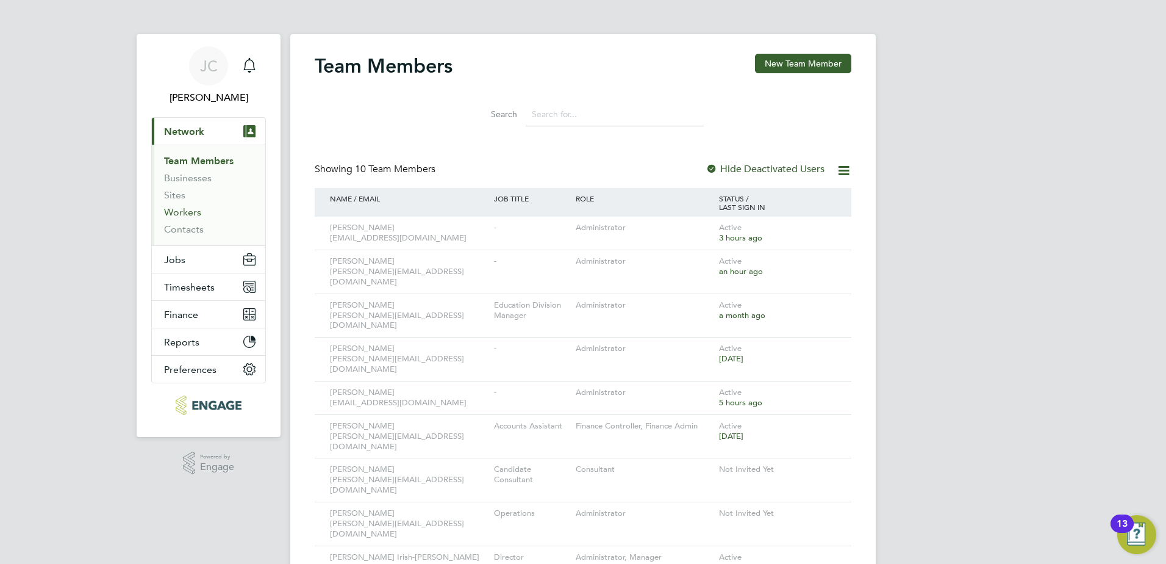
click at [173, 215] on link "Workers" at bounding box center [182, 212] width 37 height 12
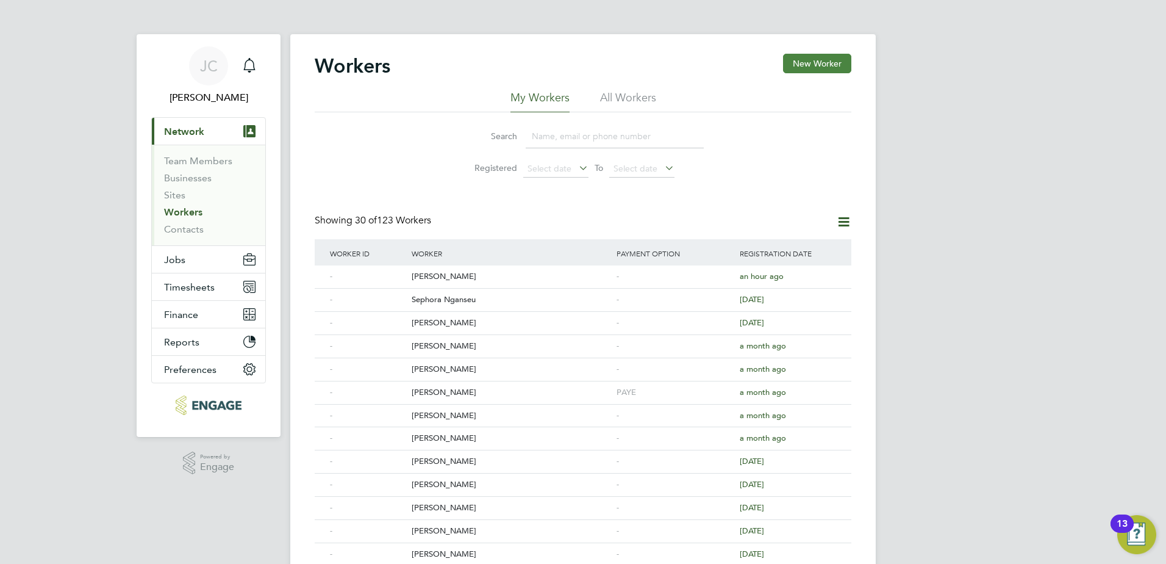
click at [801, 63] on button "New Worker" at bounding box center [817, 64] width 68 height 20
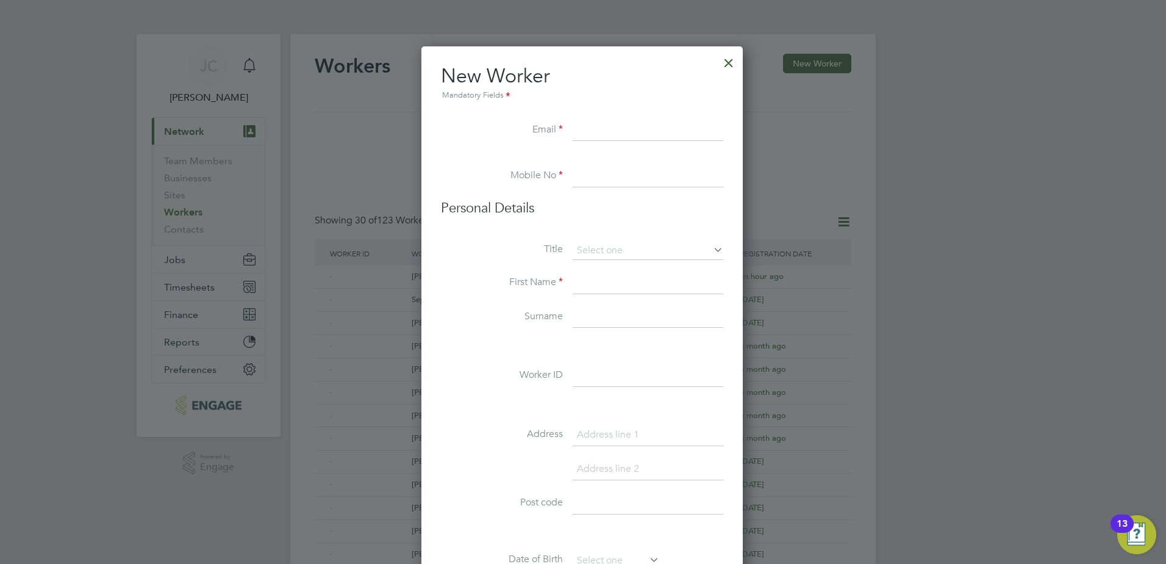
scroll to position [1038, 323]
paste input "ngavigan@gmail.com"
type input "ngavigan@gmail.com"
click at [583, 180] on input at bounding box center [648, 176] width 151 height 22
click at [465, 186] on li "Mobile No" at bounding box center [582, 182] width 282 height 34
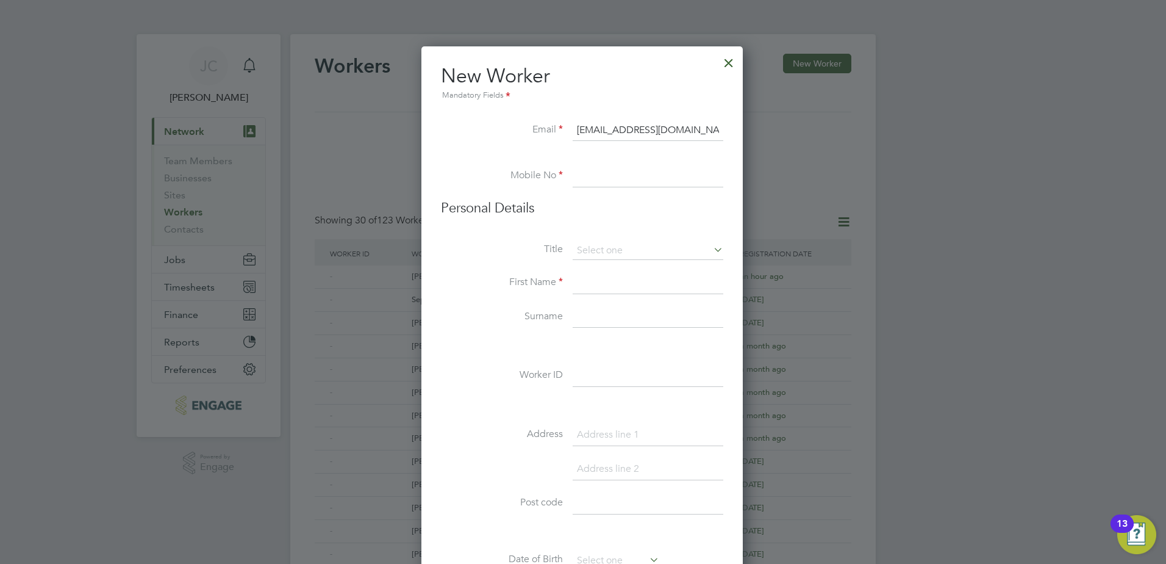
click at [729, 63] on div at bounding box center [729, 60] width 22 height 22
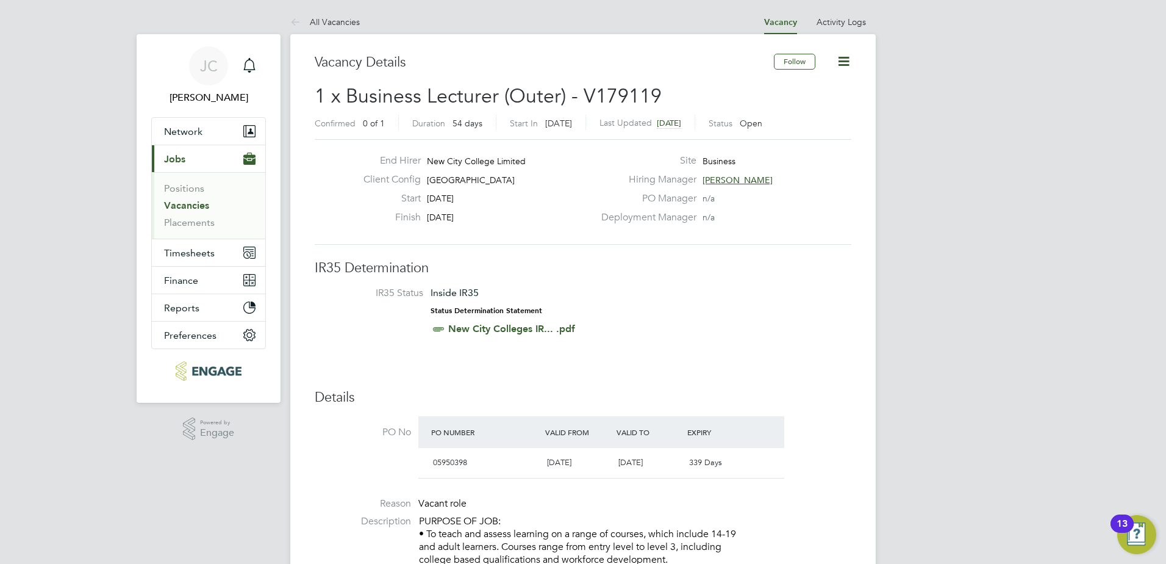
drag, startPoint x: 780, startPoint y: 179, endPoint x: 715, endPoint y: 176, distance: 65.3
click at [715, 176] on div "Hiring Manager Shabnam Shaheen" at bounding box center [725, 182] width 262 height 19
click at [715, 174] on span "[PERSON_NAME]" at bounding box center [738, 179] width 70 height 11
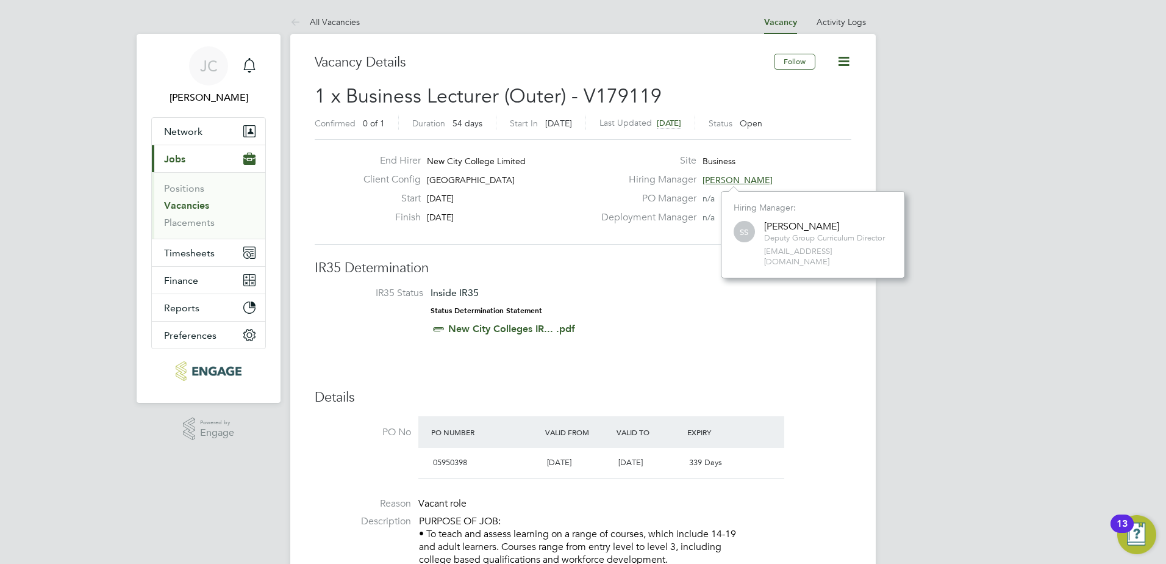
scroll to position [77, 184]
drag, startPoint x: 765, startPoint y: 224, endPoint x: 845, endPoint y: 222, distance: 79.9
click at [845, 222] on div "[PERSON_NAME]" at bounding box center [824, 226] width 121 height 13
copy div "[PERSON_NAME]"
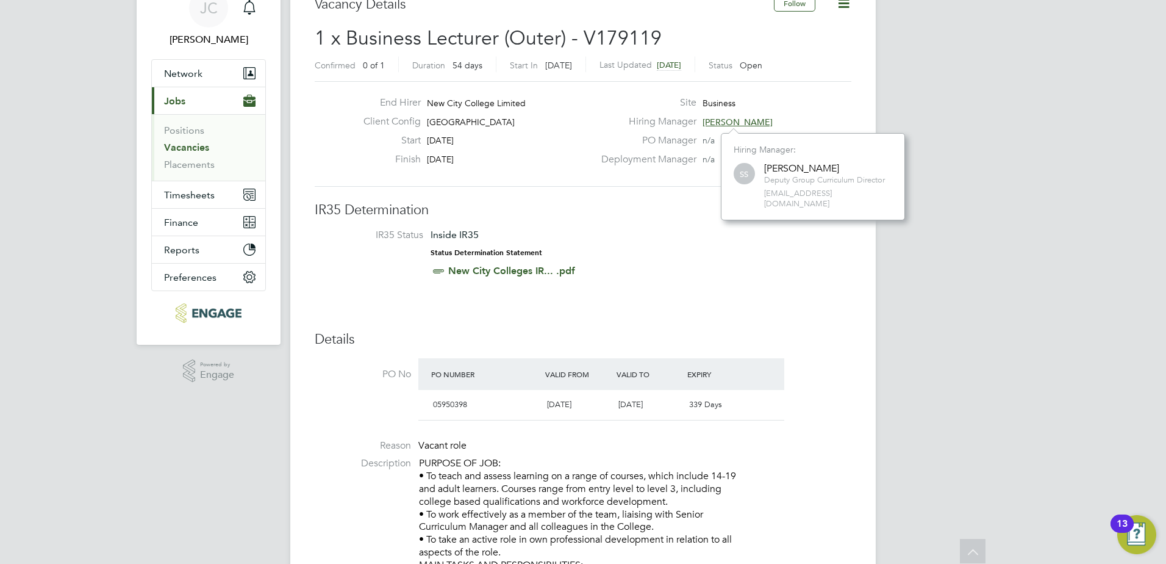
scroll to position [0, 0]
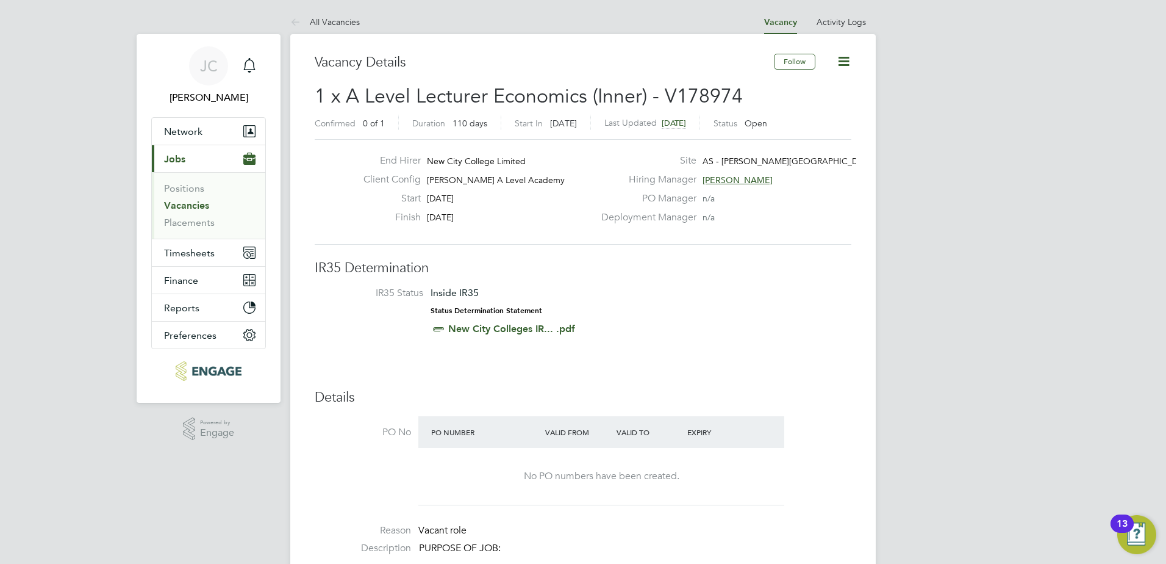
scroll to position [36, 85]
